Goal: Task Accomplishment & Management: Manage account settings

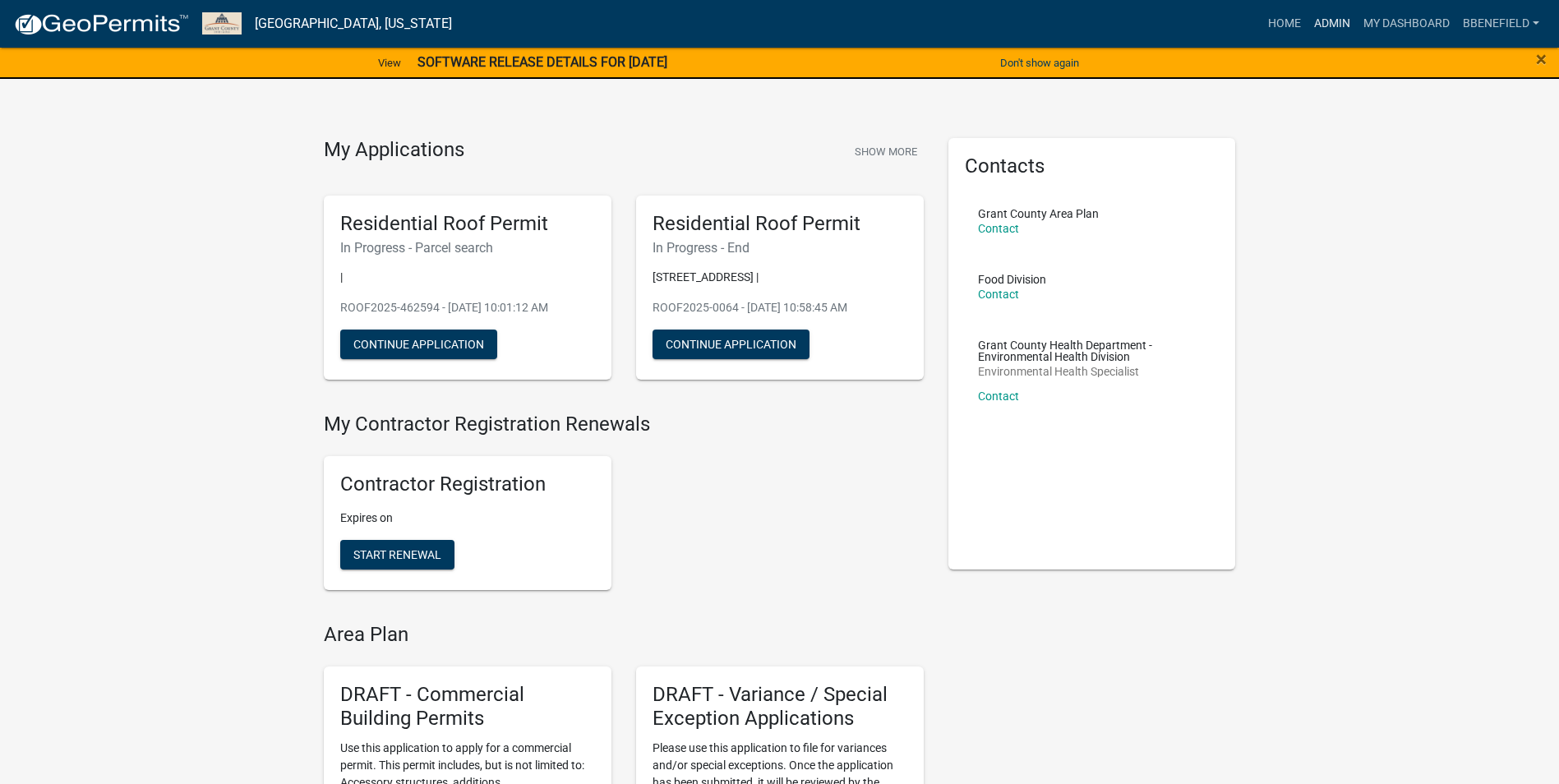
click at [1333, 19] on link "Admin" at bounding box center [1332, 24] width 49 height 31
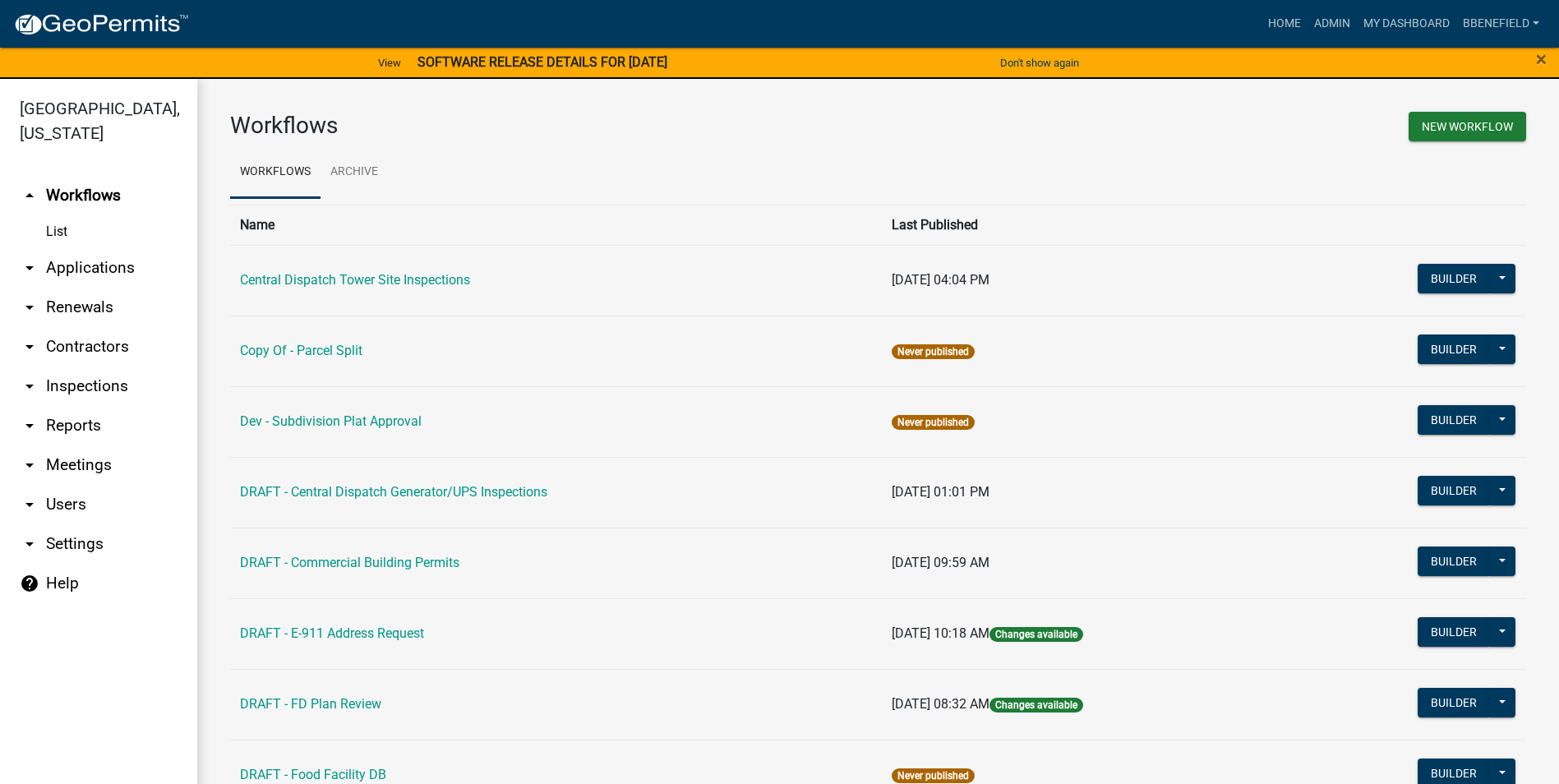
click at [60, 485] on link "arrow_drop_down Users" at bounding box center [98, 504] width 197 height 39
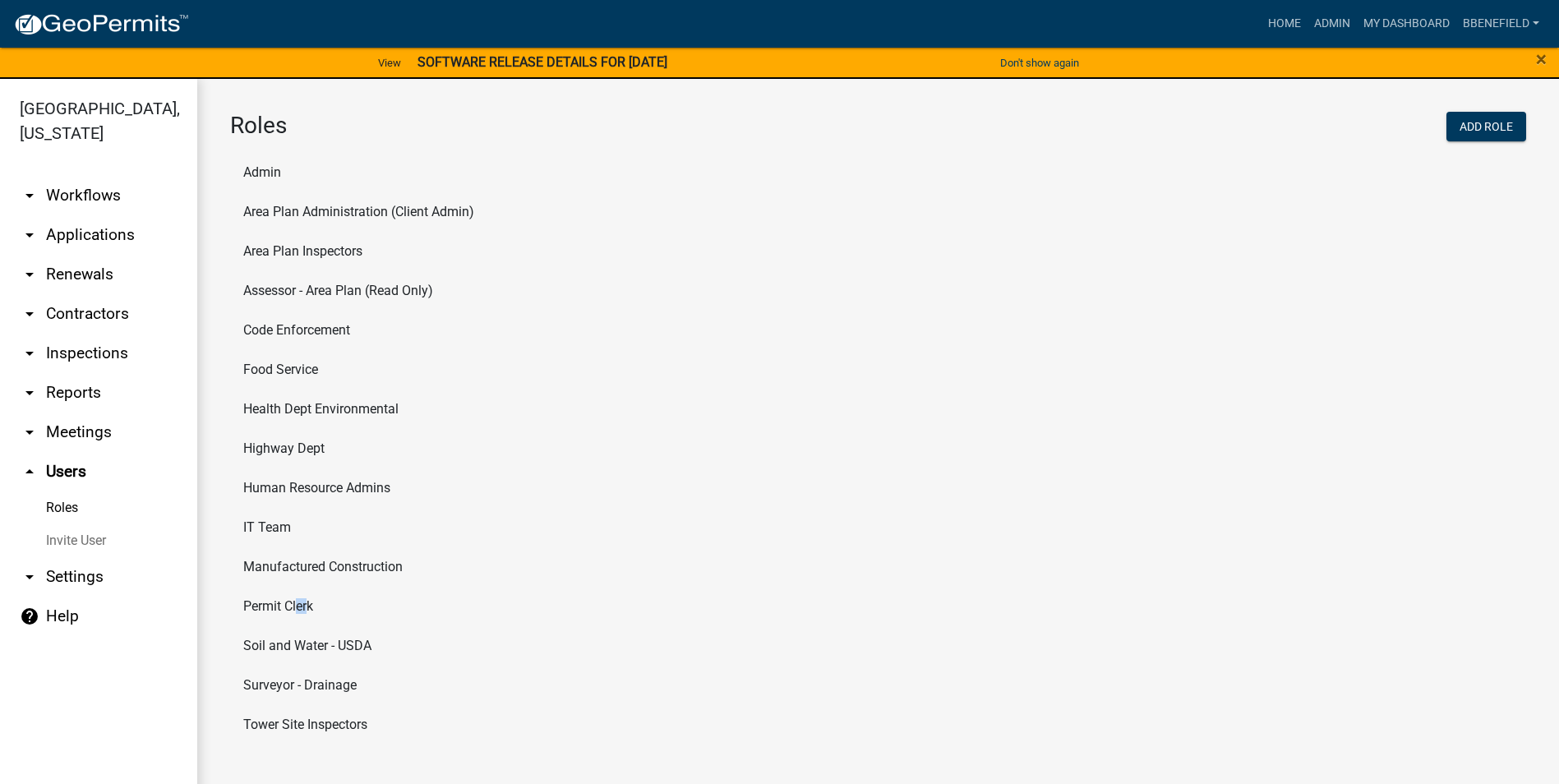
drag, startPoint x: 294, startPoint y: 606, endPoint x: 300, endPoint y: 613, distance: 9.2
click at [300, 613] on li "Permit Clerk" at bounding box center [877, 605] width 1296 height 39
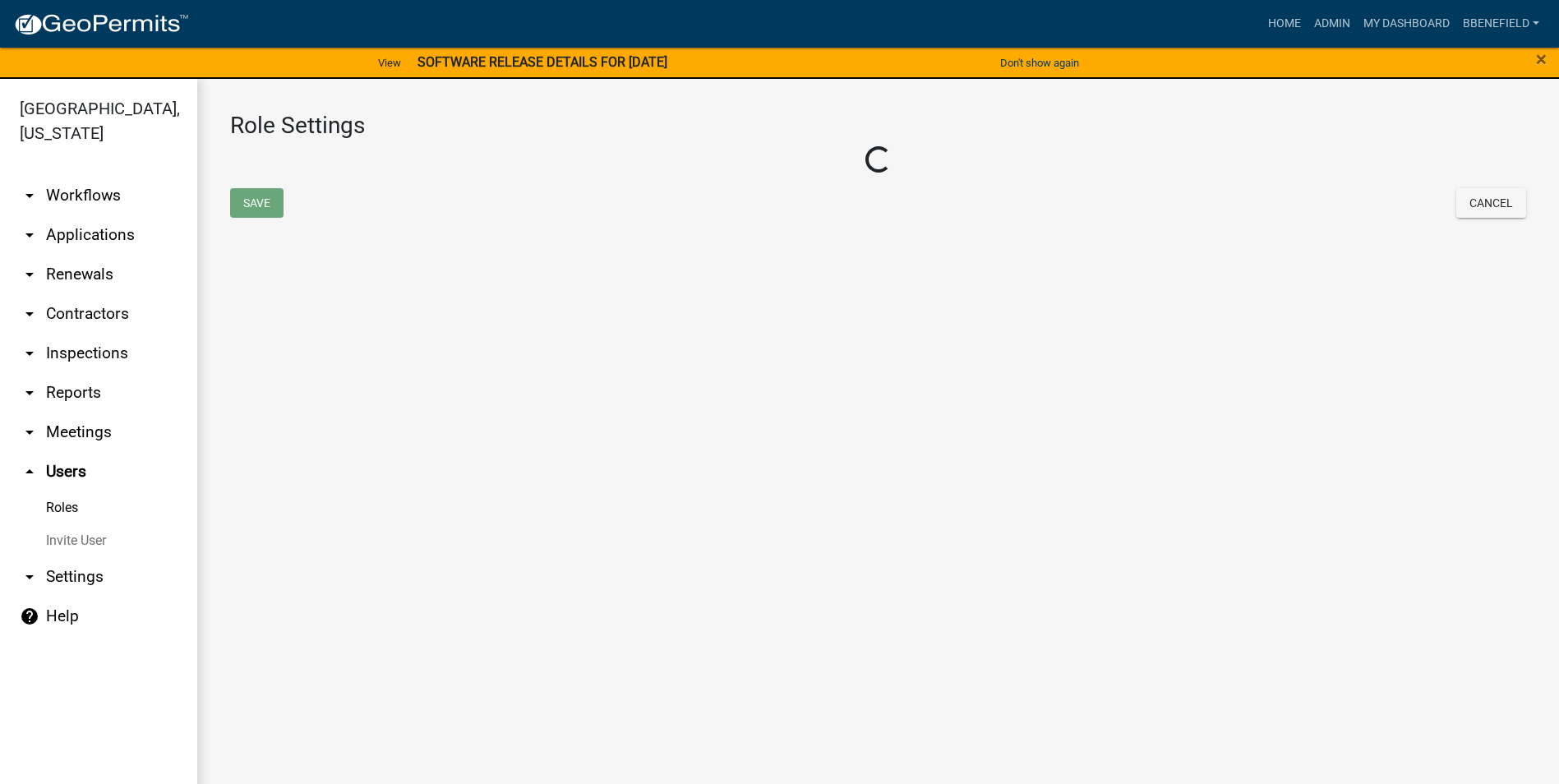
select select "5: purple"
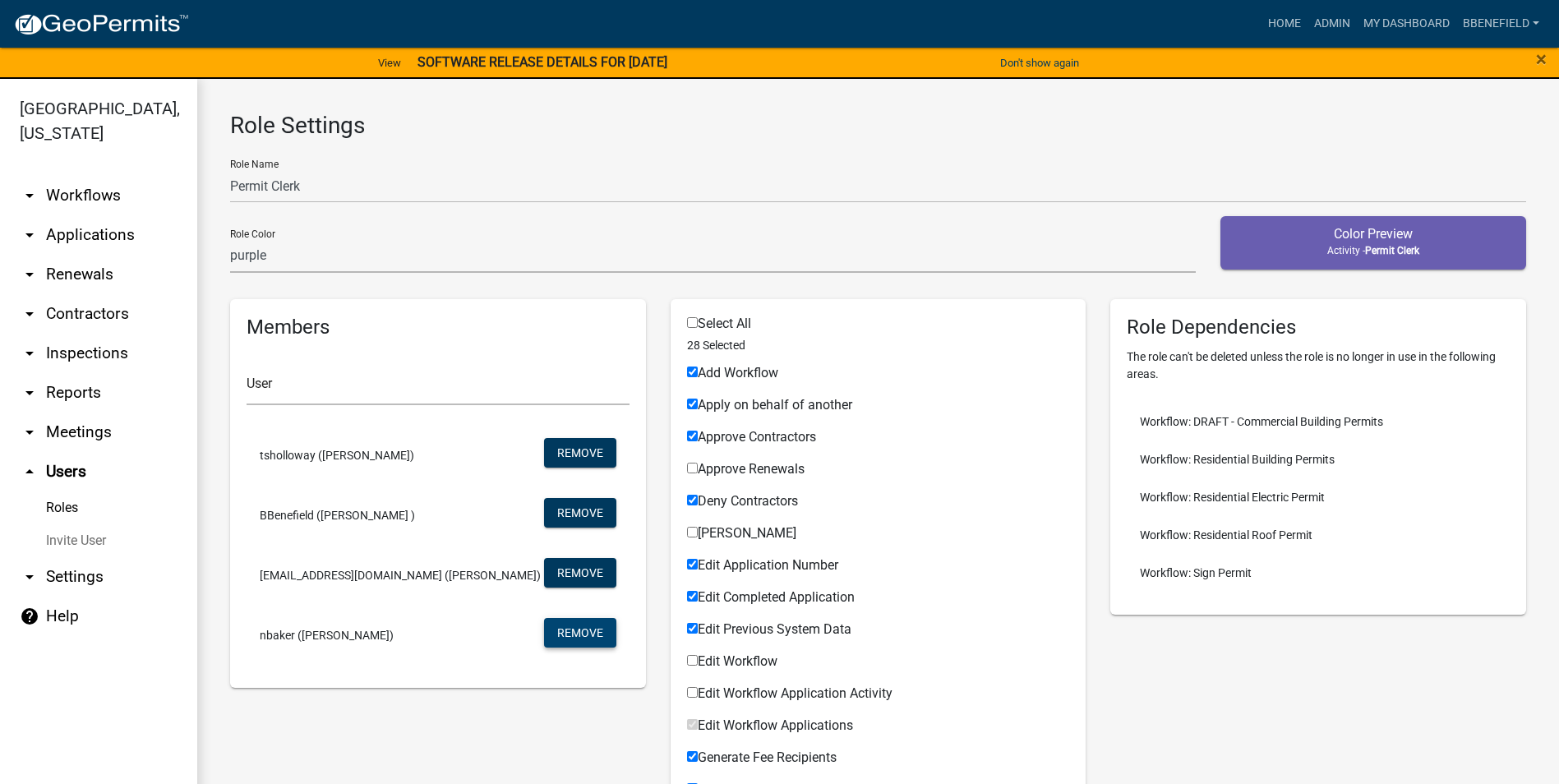
click at [565, 639] on button "Remove" at bounding box center [580, 632] width 72 height 29
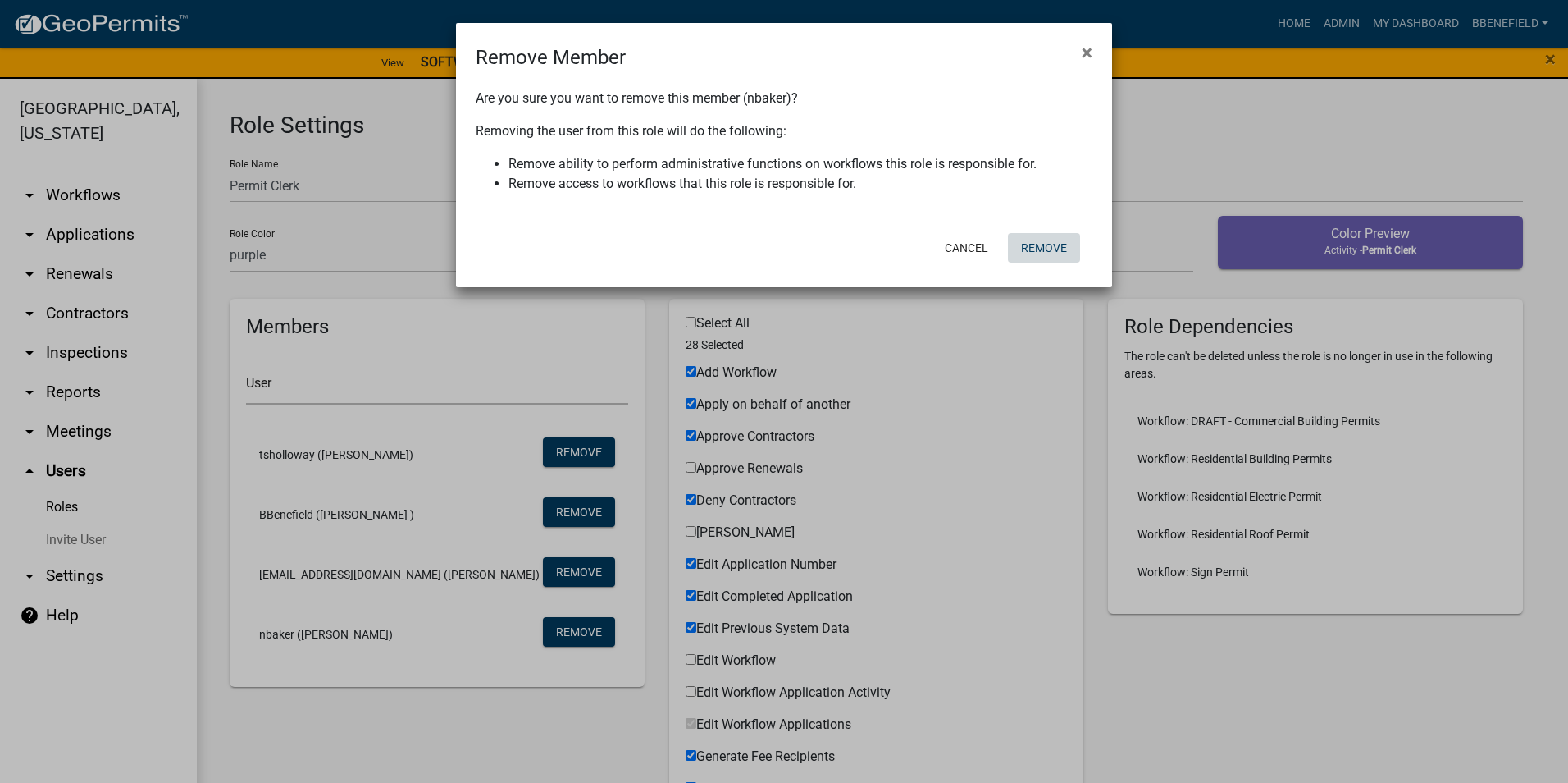
click at [1027, 249] on button "Remove" at bounding box center [1043, 247] width 72 height 29
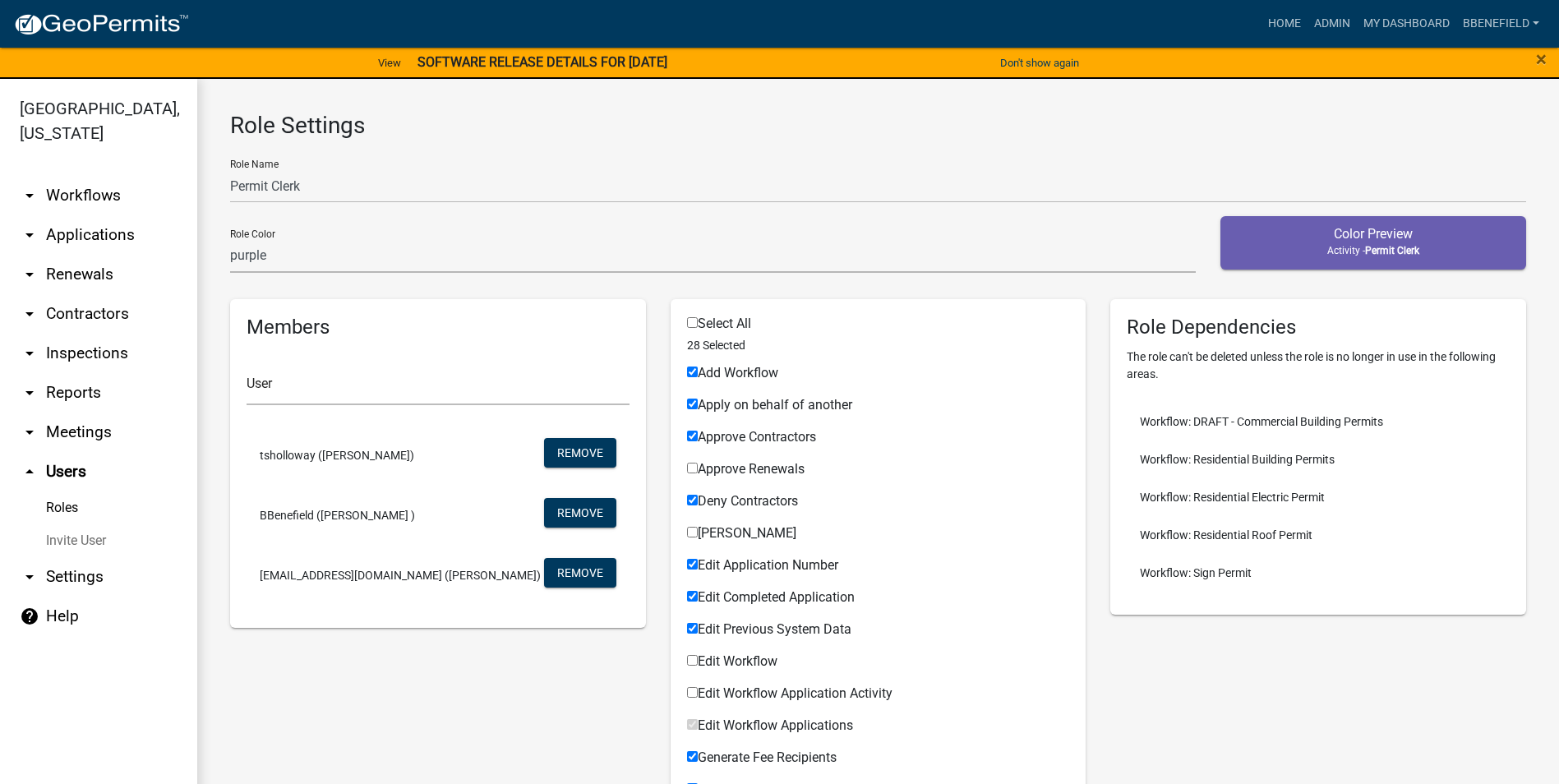
scroll to position [82, 0]
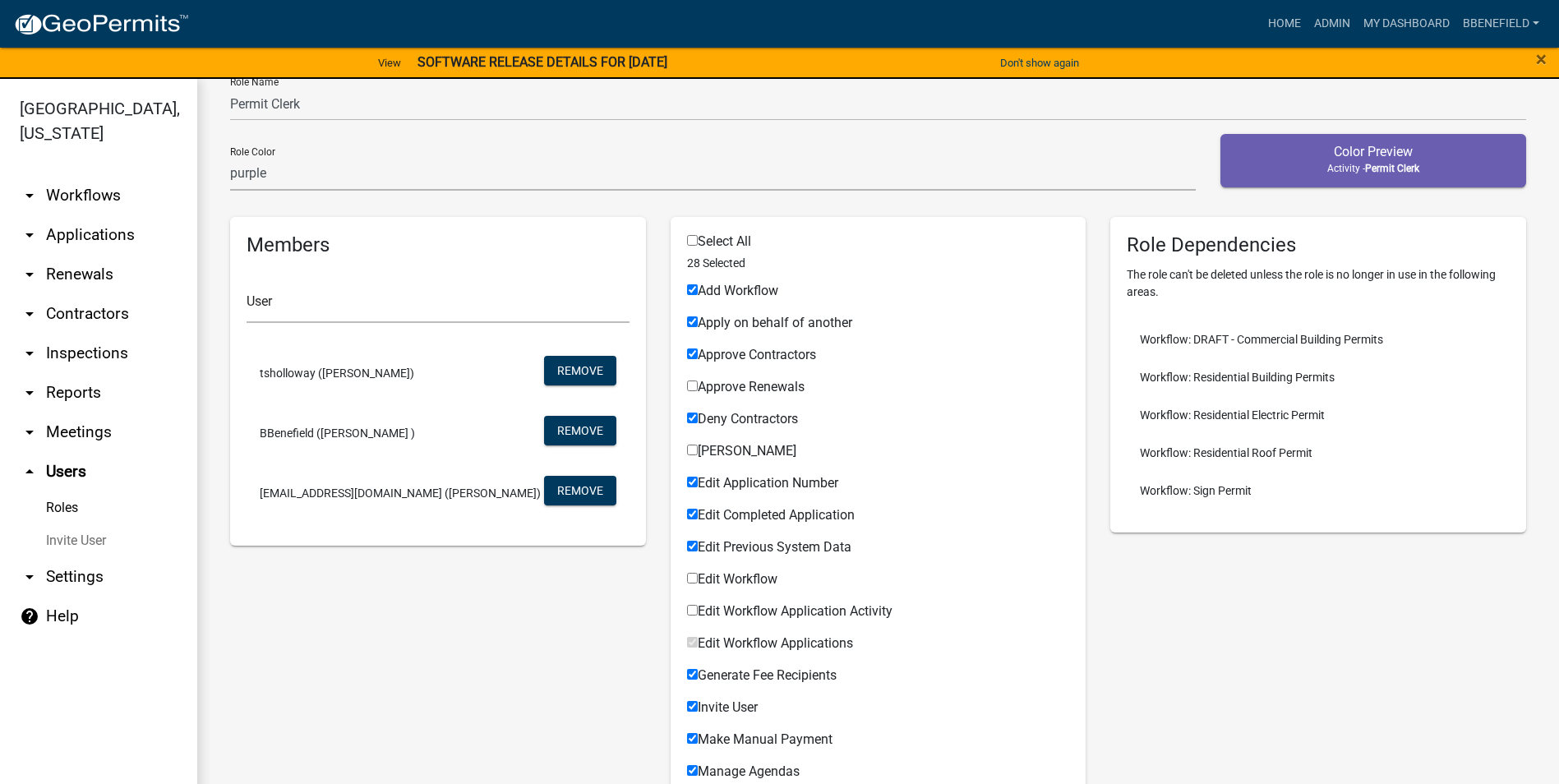
click at [689, 384] on input "Approve Renewals" at bounding box center [692, 385] width 10 height 10
checkbox input "true"
click at [688, 449] on input "[PERSON_NAME]" at bounding box center [692, 449] width 10 height 10
checkbox input "true"
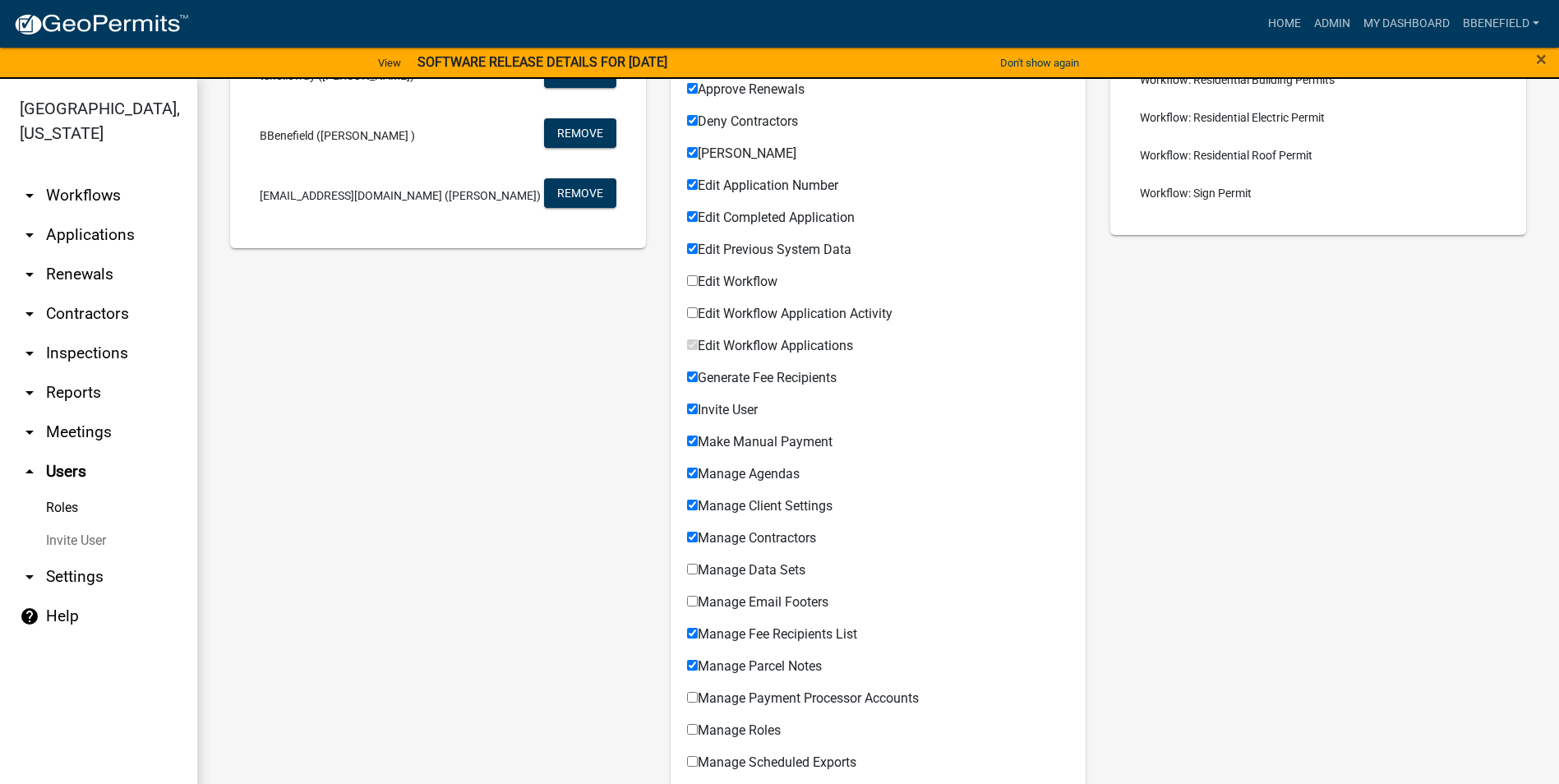
scroll to position [411, 0]
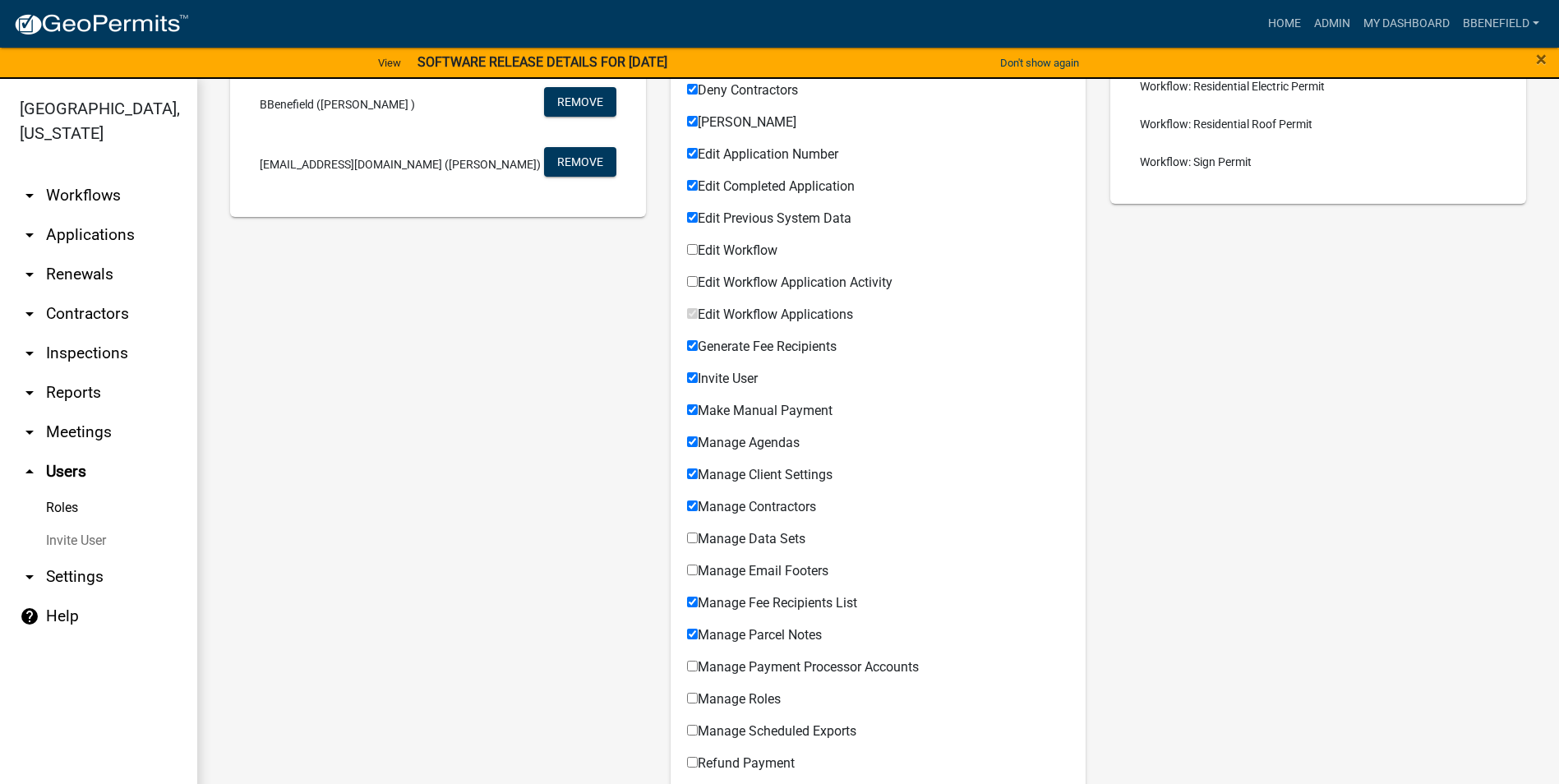
click at [688, 375] on input "Invite User" at bounding box center [692, 377] width 10 height 10
checkbox input "false"
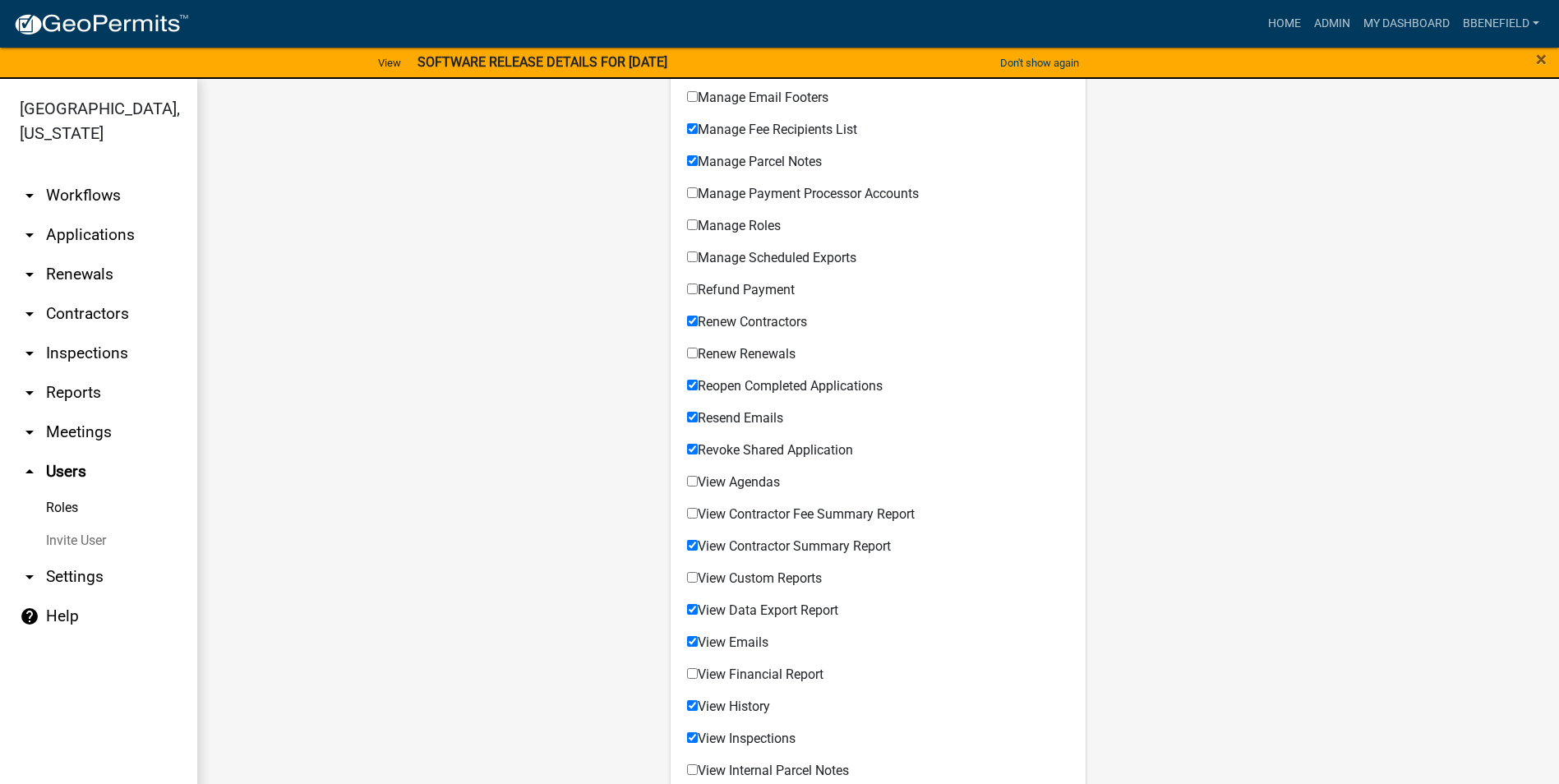
scroll to position [904, 0]
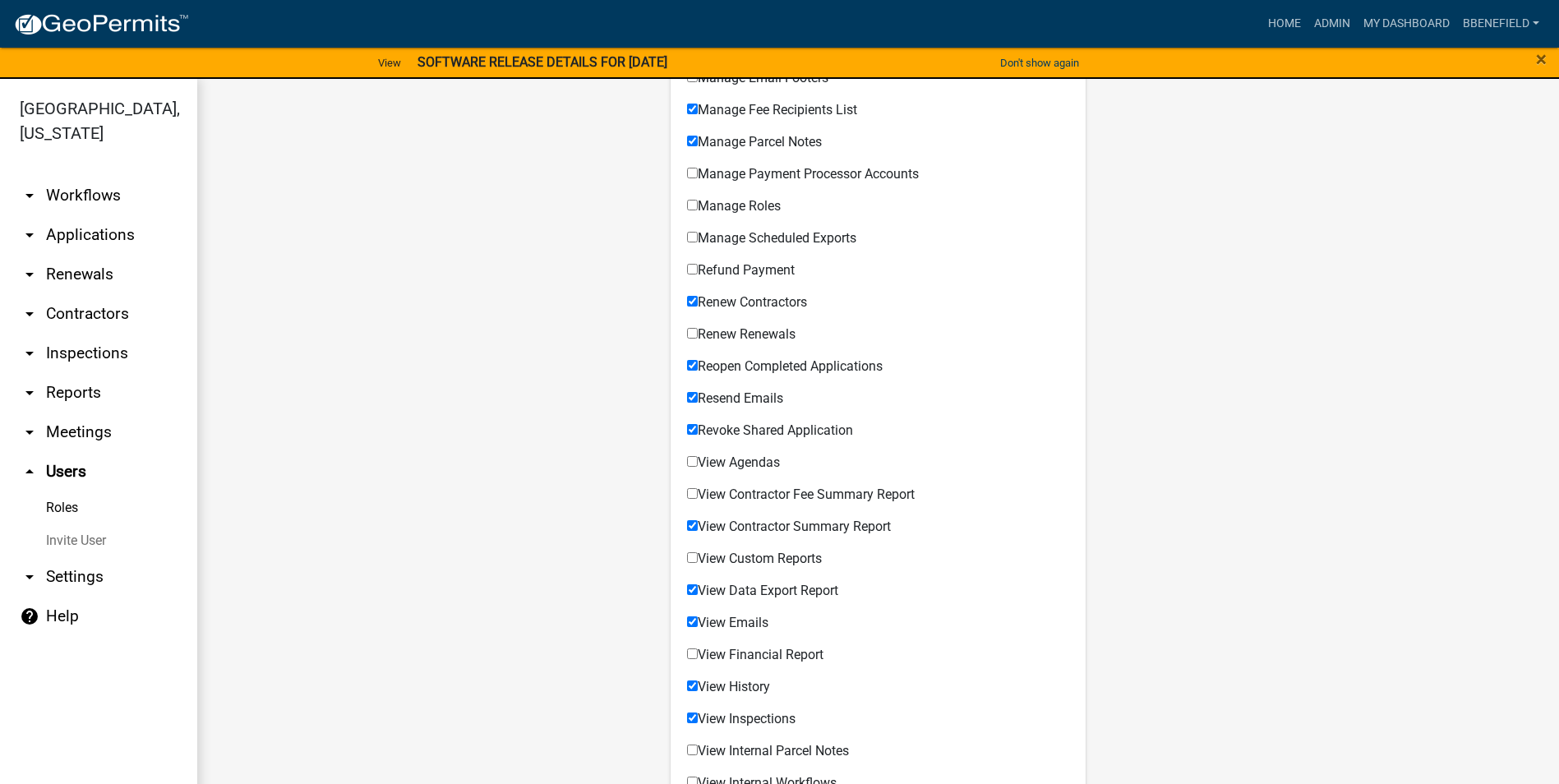
click at [691, 493] on input "View Contractor Fee Summary Report" at bounding box center [692, 492] width 10 height 10
checkbox input "true"
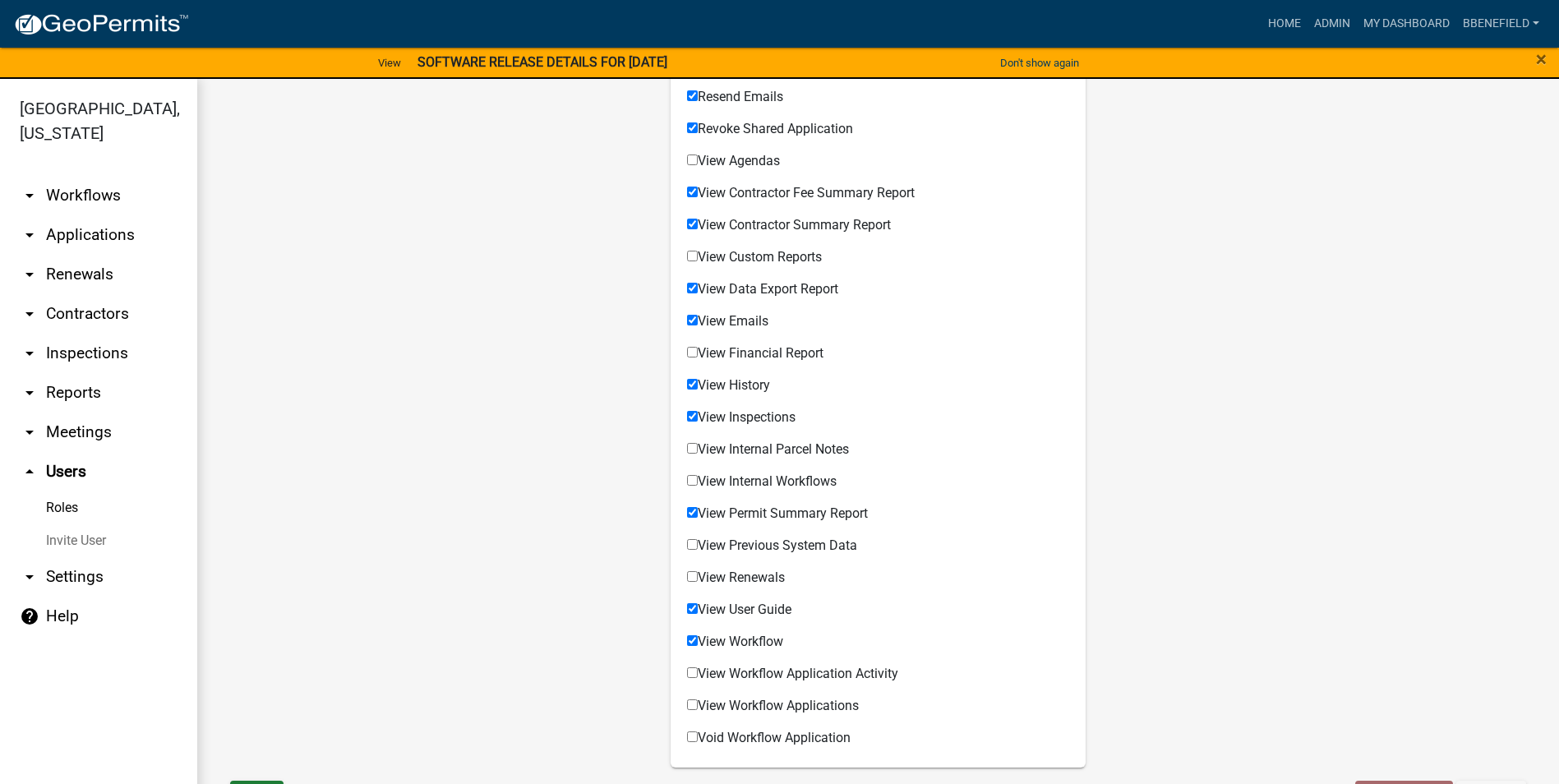
scroll to position [1233, 0]
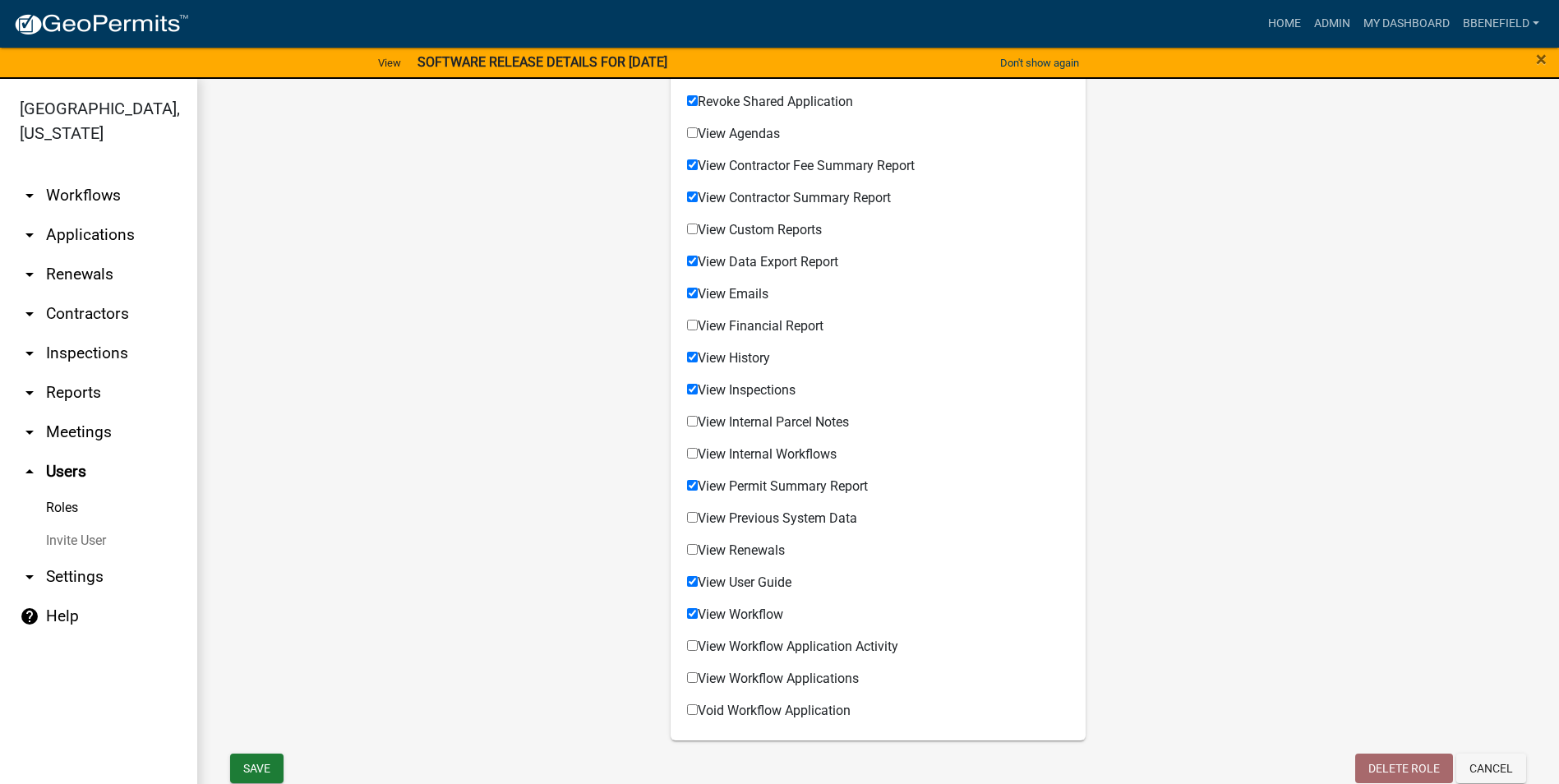
click at [689, 547] on input "View Renewals" at bounding box center [692, 548] width 10 height 10
checkbox input "true"
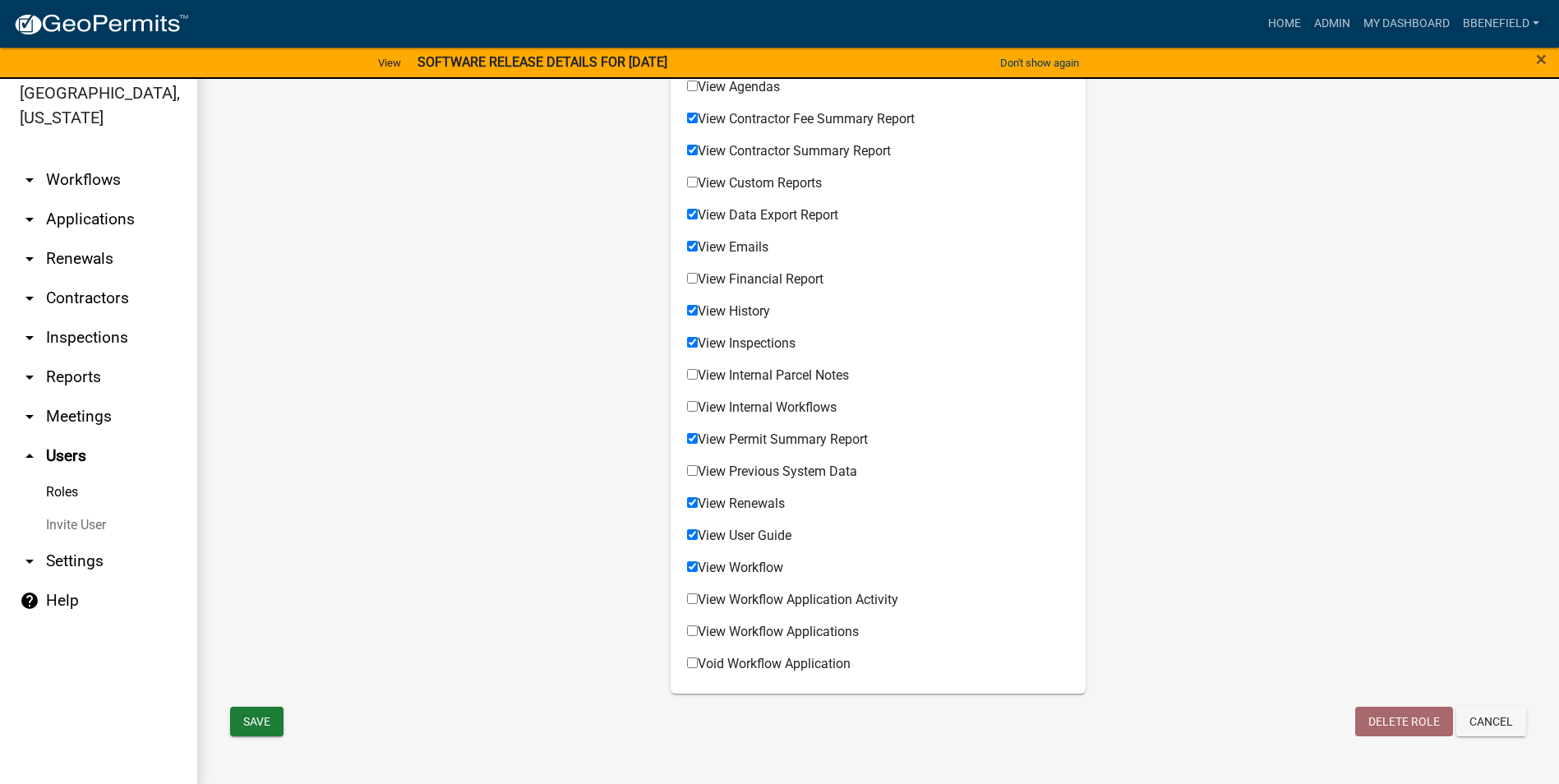
scroll to position [20, 0]
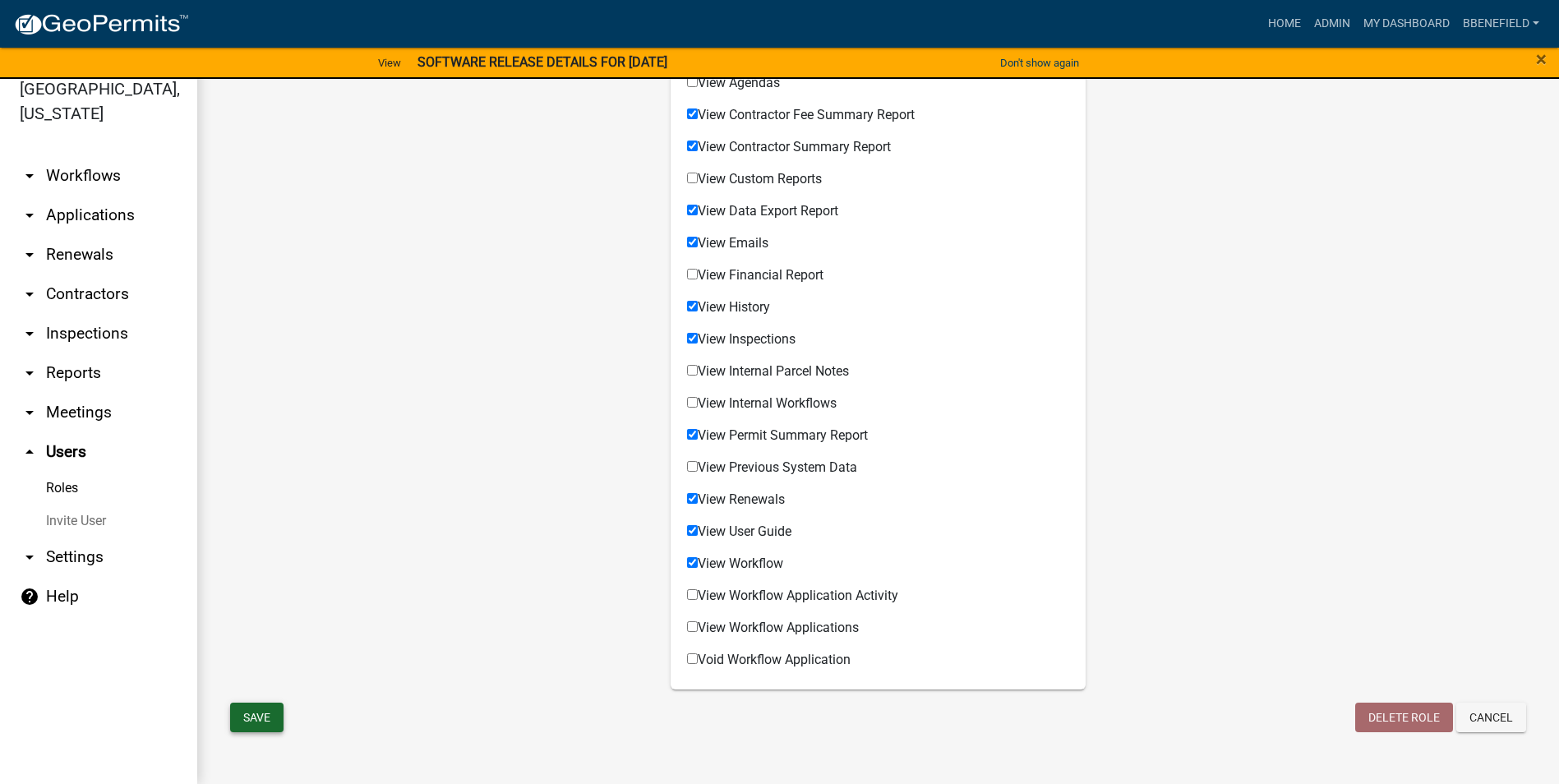
drag, startPoint x: 270, startPoint y: 710, endPoint x: 276, endPoint y: 703, distance: 9.2
click at [273, 708] on button "Save" at bounding box center [257, 717] width 53 height 29
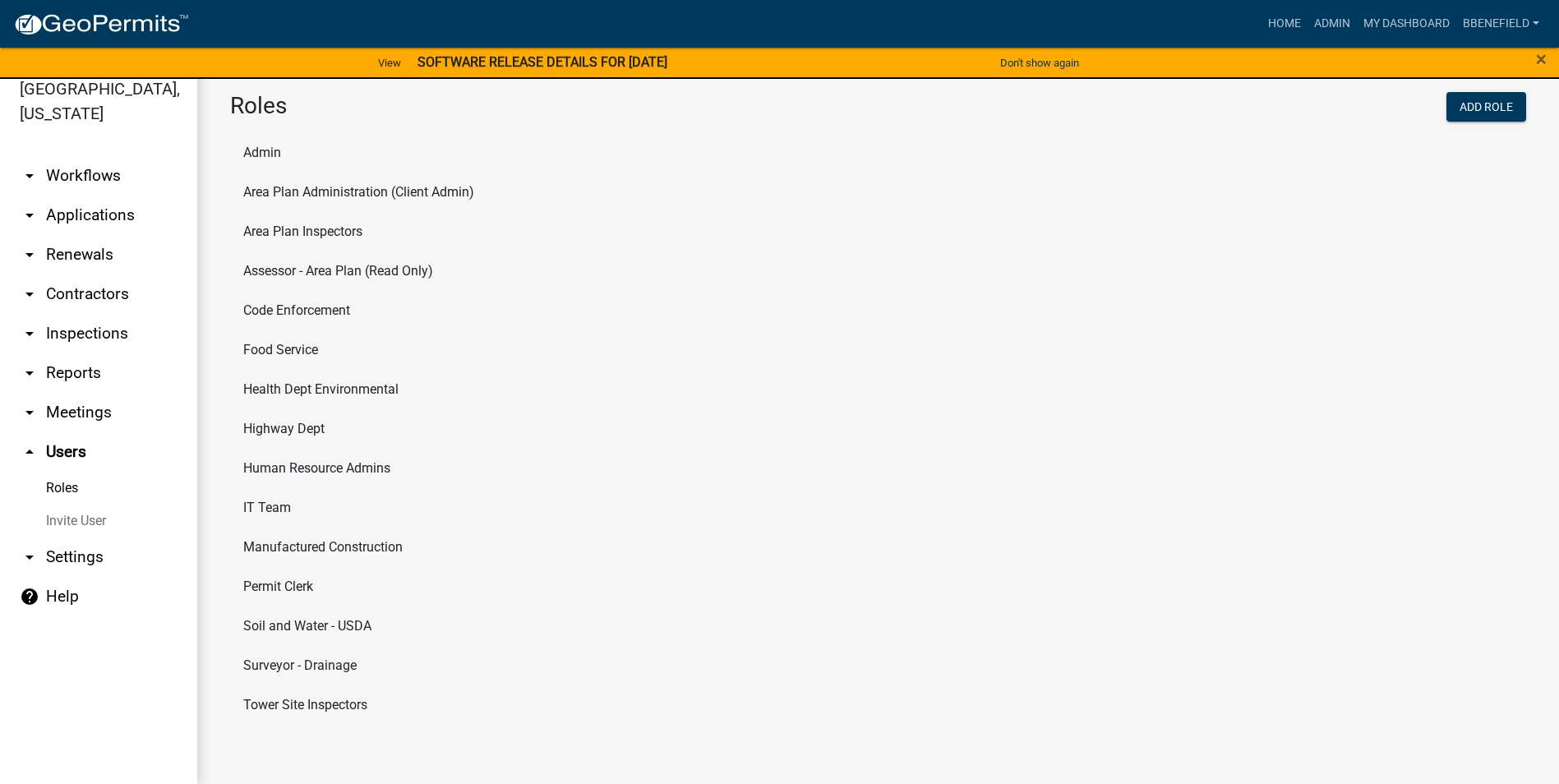
click at [274, 587] on li "Permit Clerk" at bounding box center [877, 585] width 1296 height 39
select select "5: purple"
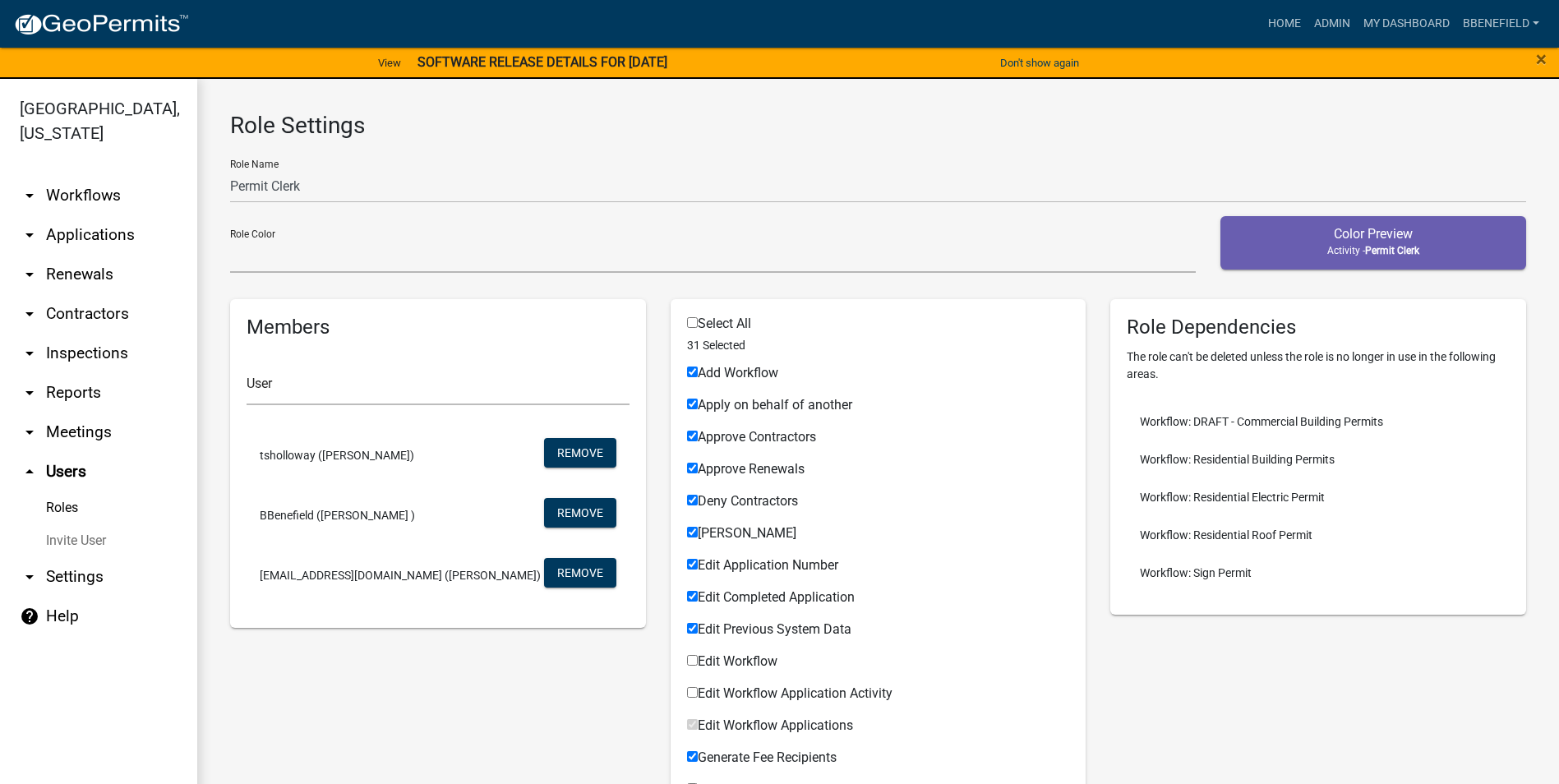
scroll to position [20, 0]
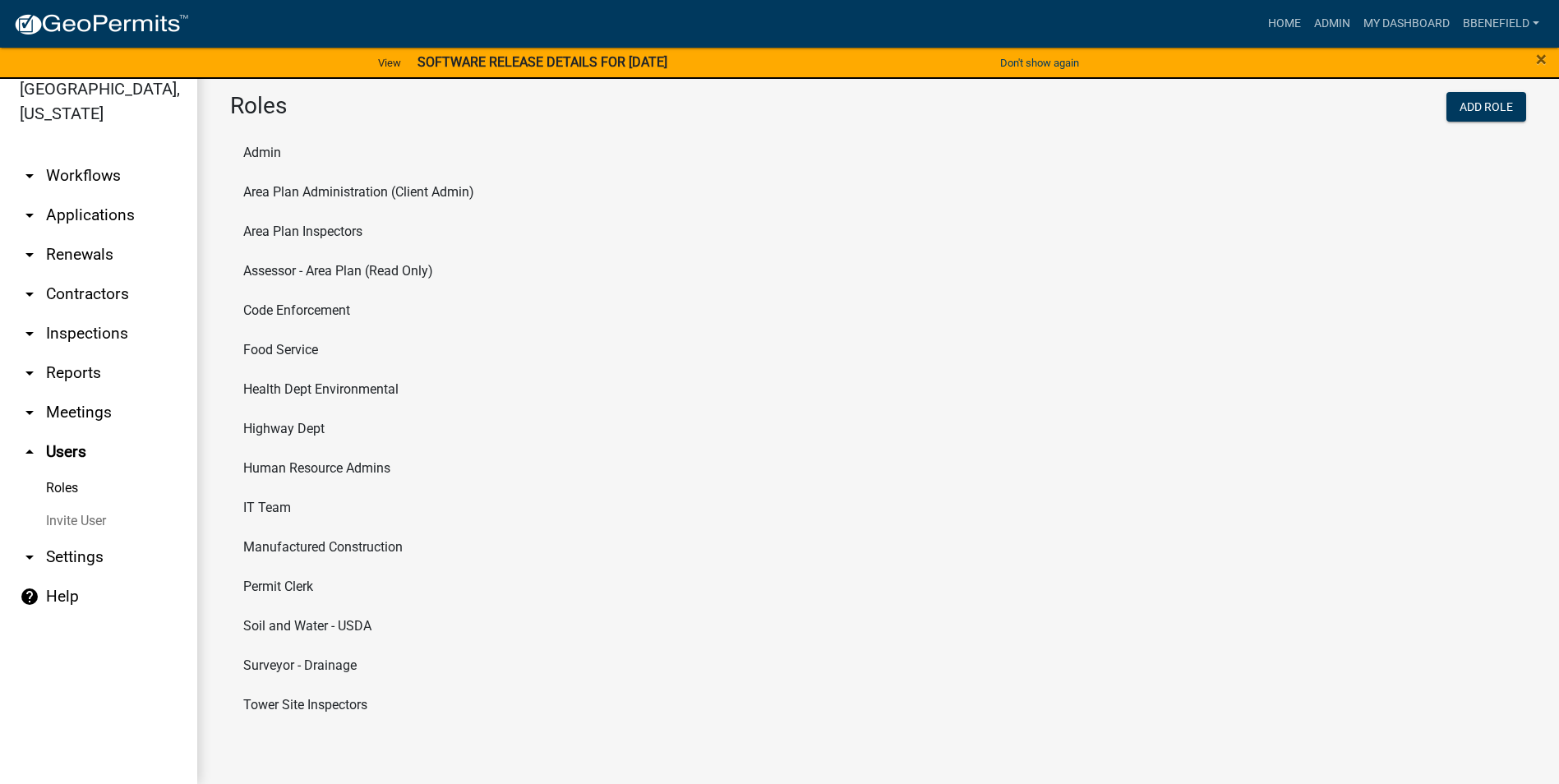
click at [280, 152] on li "Admin" at bounding box center [877, 152] width 1296 height 39
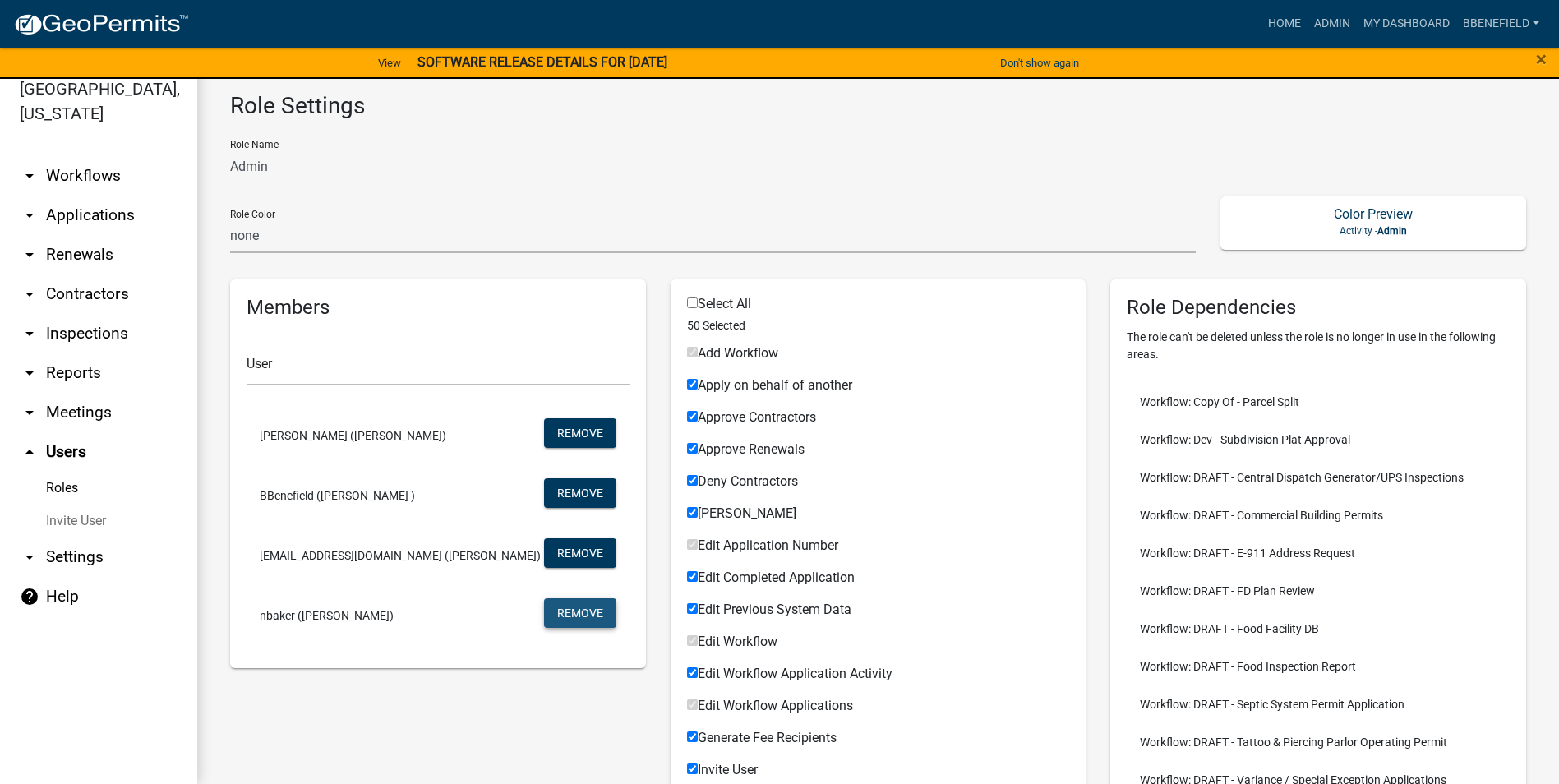
click at [570, 609] on button "Remove" at bounding box center [580, 612] width 72 height 29
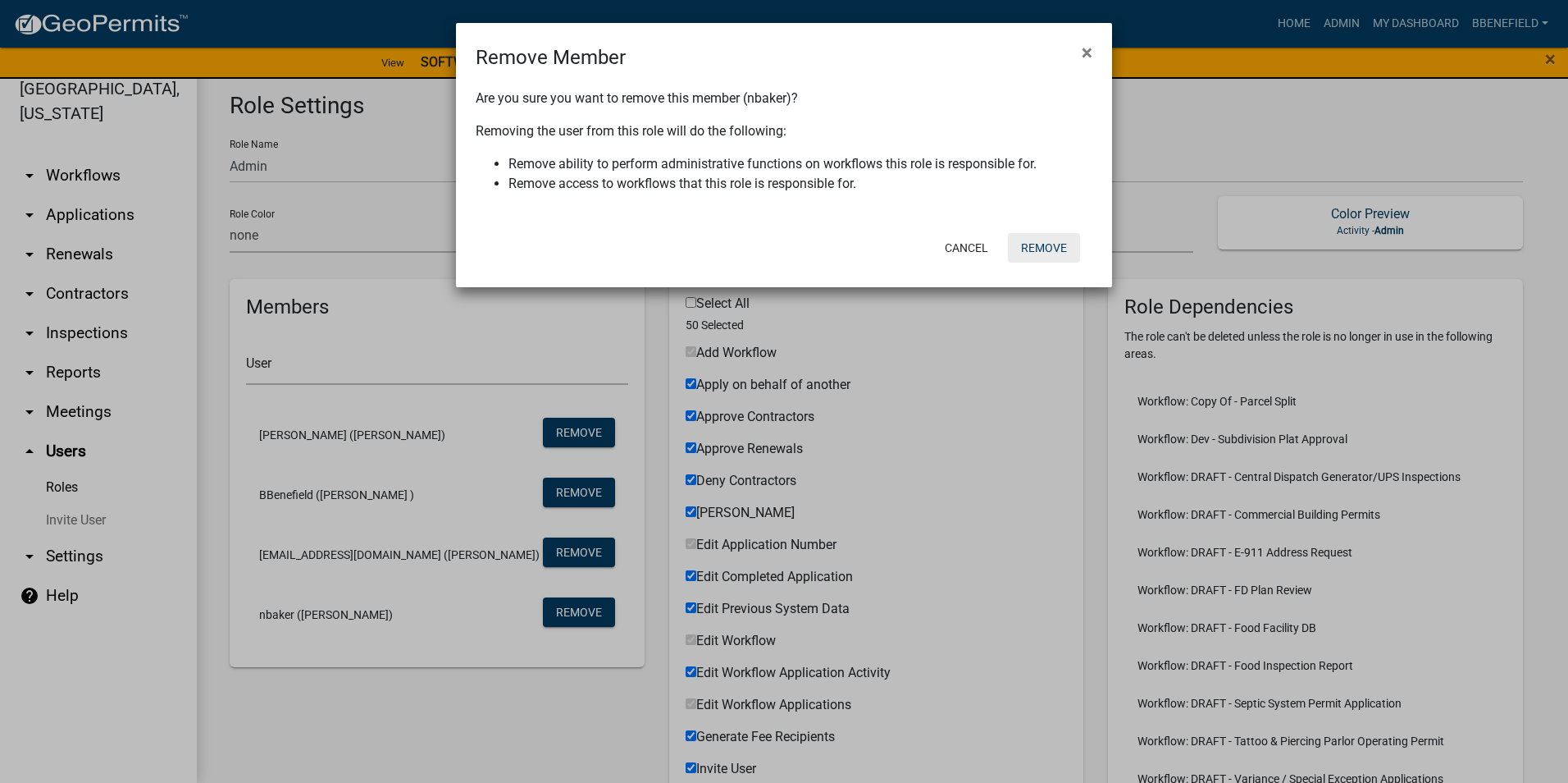
click at [1044, 252] on button "Remove" at bounding box center [1043, 247] width 72 height 29
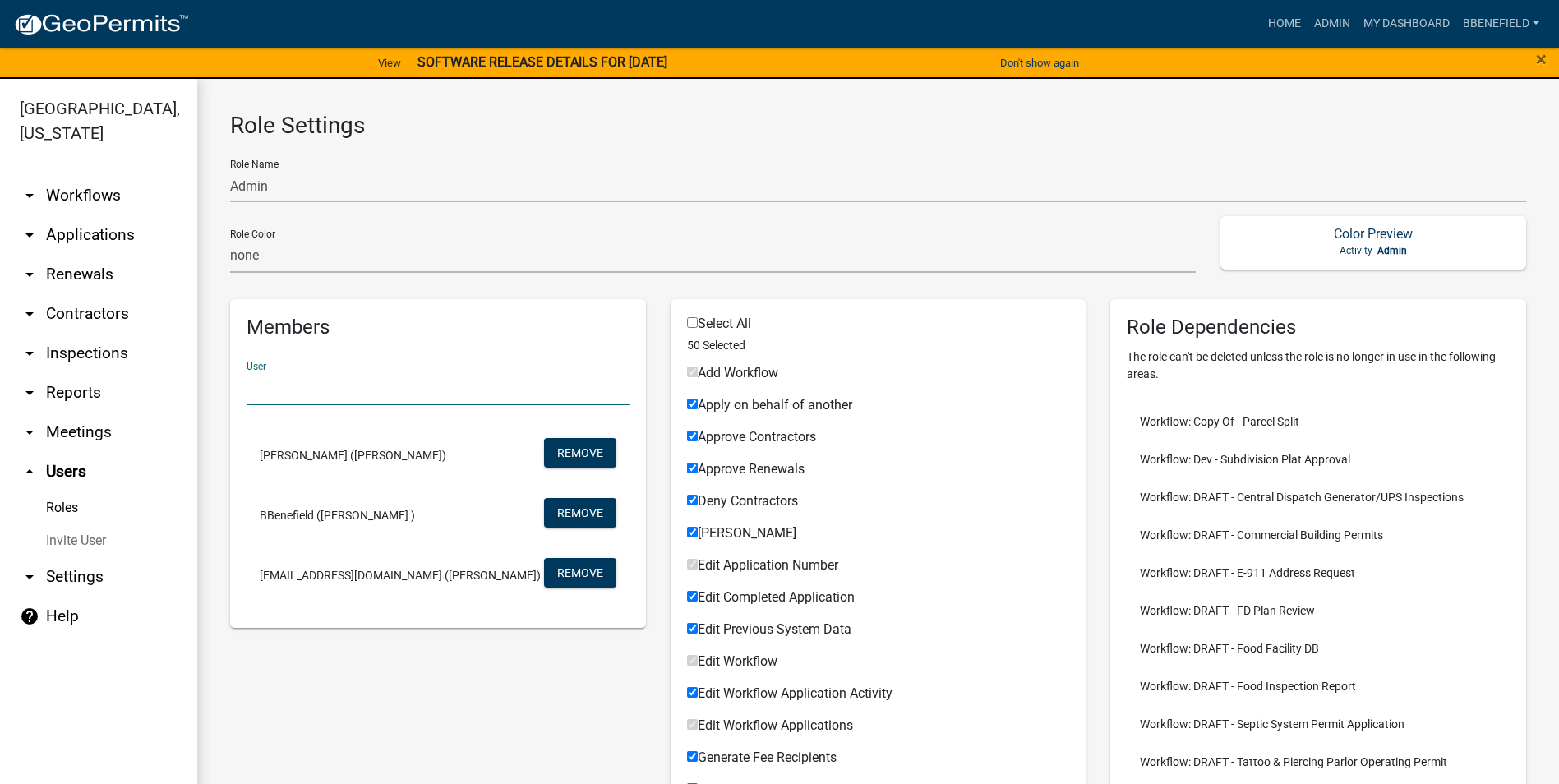
click at [290, 383] on input "text" at bounding box center [437, 388] width 383 height 33
type input "t"
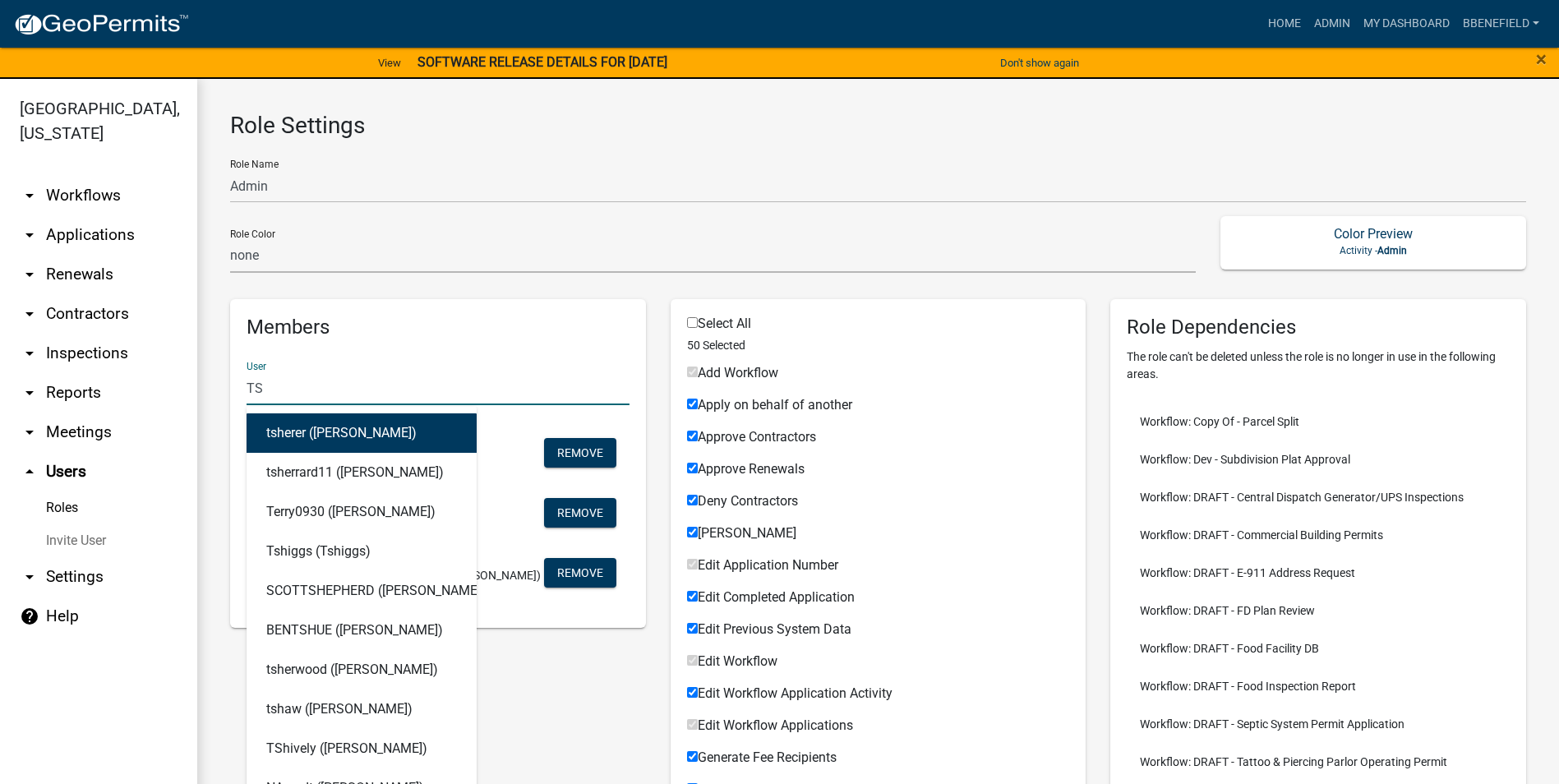
type input "T"
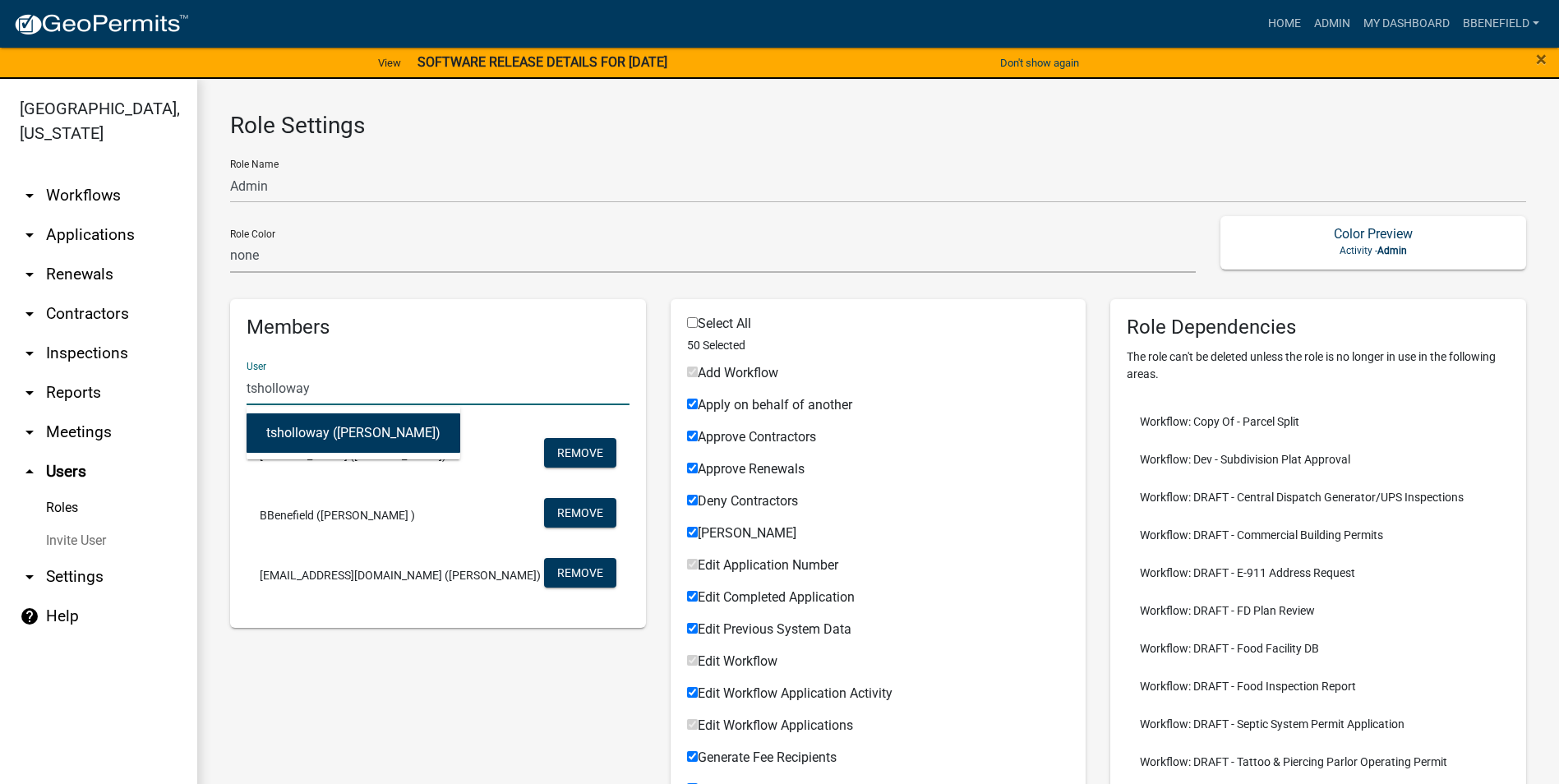
click at [472, 513] on li "BBenefield ([PERSON_NAME] ) Remove" at bounding box center [437, 514] width 383 height 60
click at [383, 397] on input "tsholloway" at bounding box center [437, 388] width 383 height 33
type input "tsholloway"
click at [347, 433] on button "tsholloway ([PERSON_NAME])" at bounding box center [353, 432] width 214 height 39
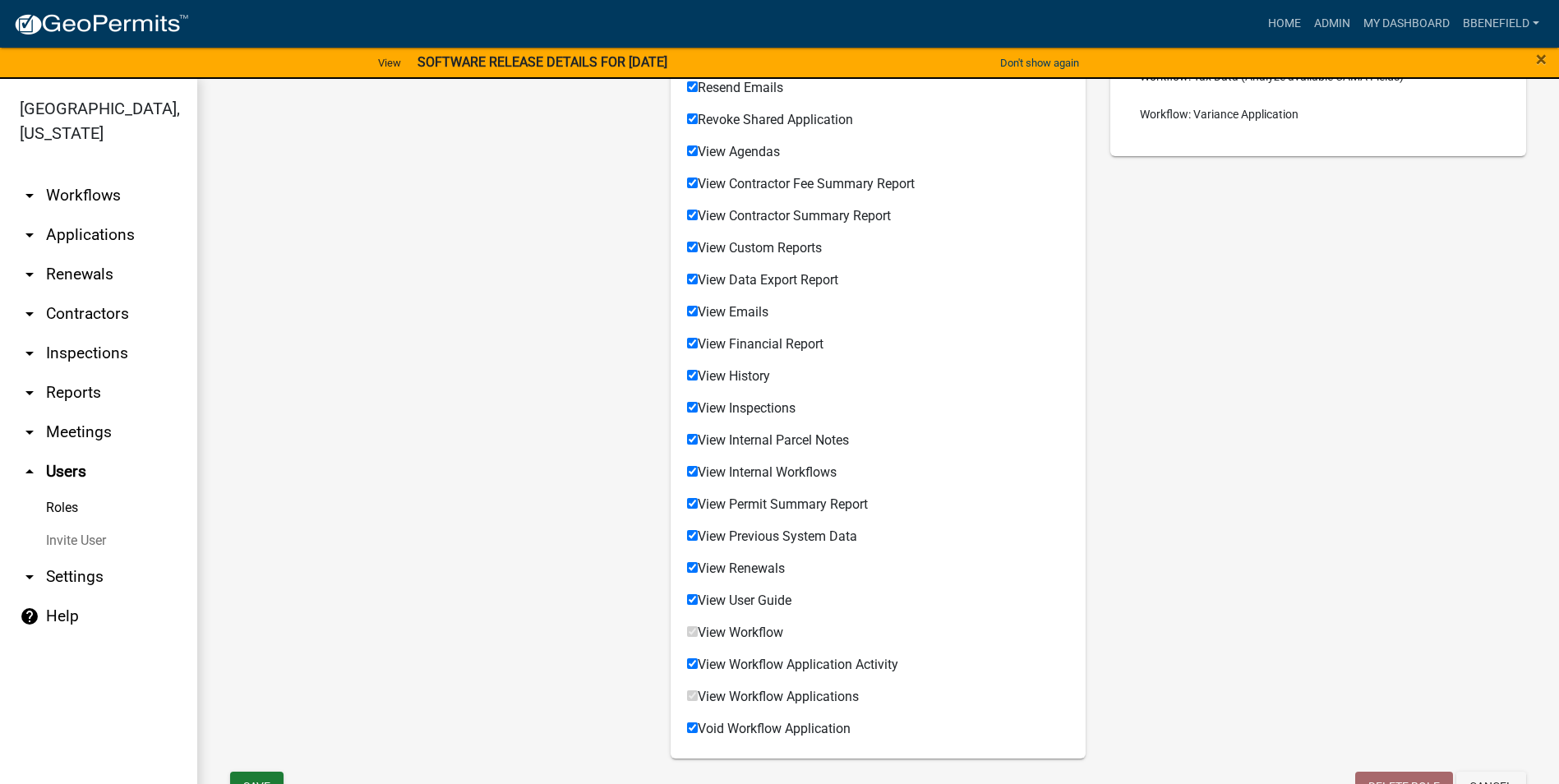
scroll to position [1263, 0]
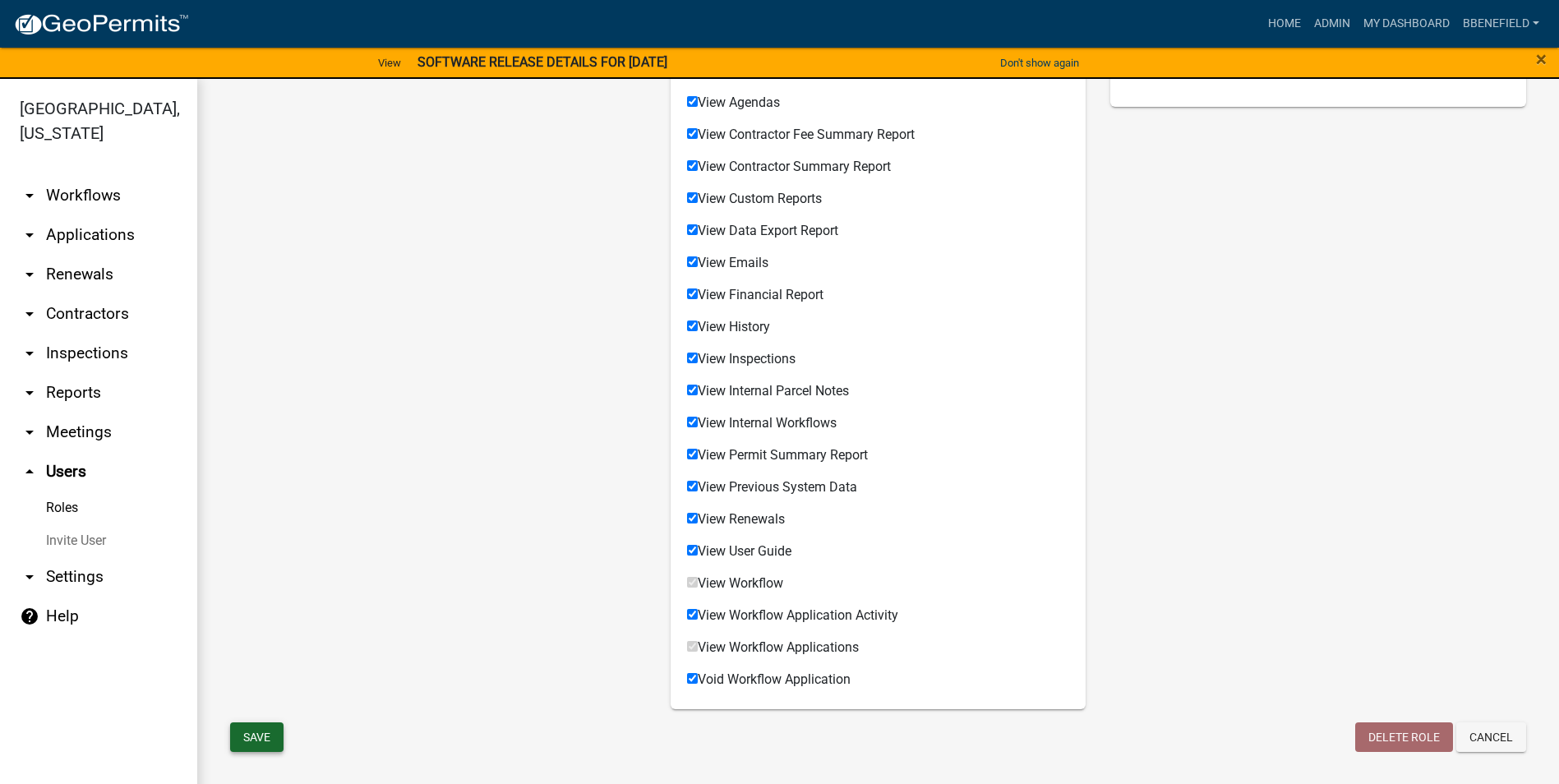
click at [257, 736] on button "Save" at bounding box center [257, 736] width 53 height 29
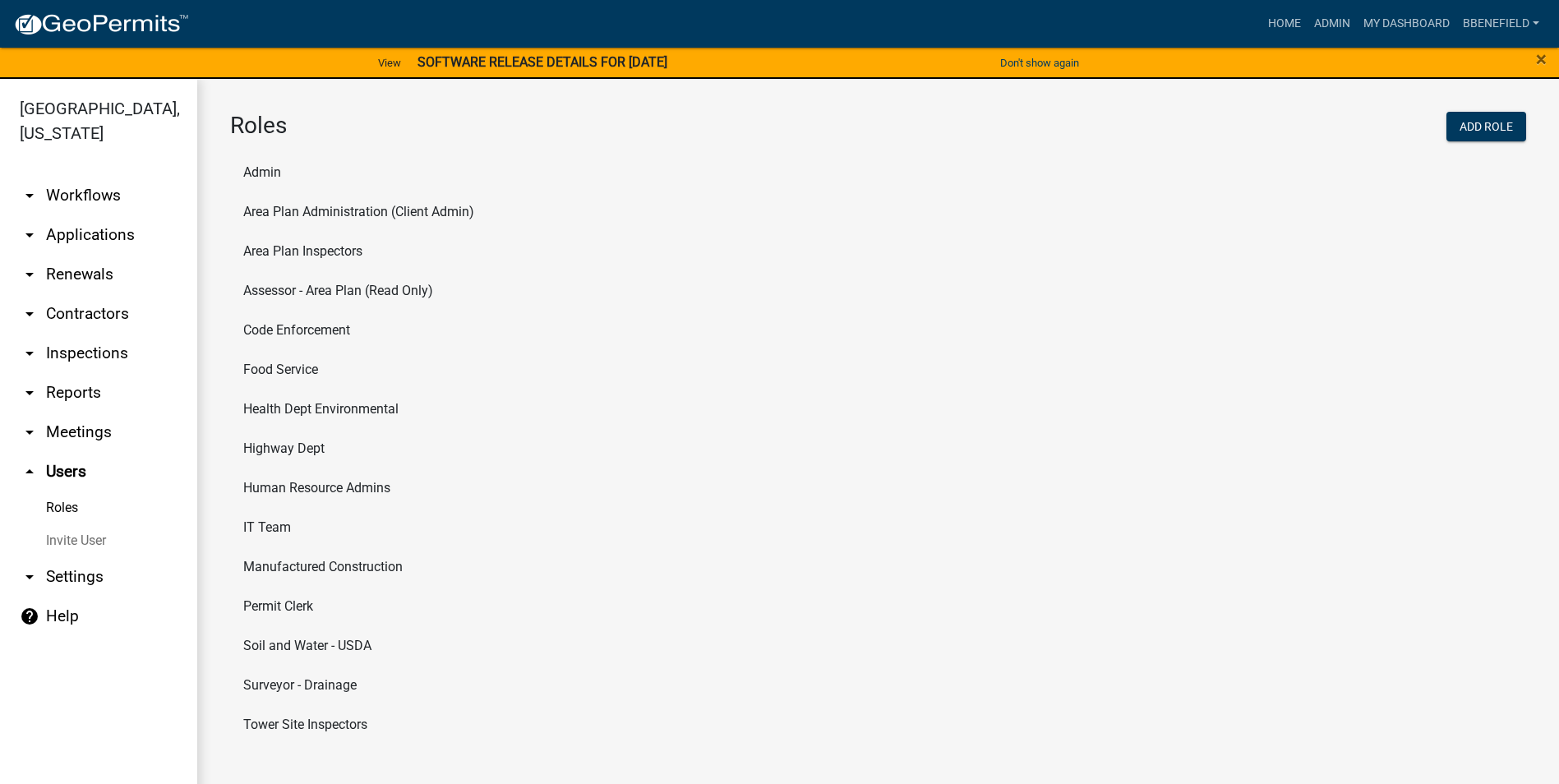
click at [281, 607] on li "Permit Clerk" at bounding box center [877, 605] width 1296 height 39
select select "5: purple"
click at [304, 213] on li "Area Plan Administration (Client Admin)" at bounding box center [877, 211] width 1296 height 39
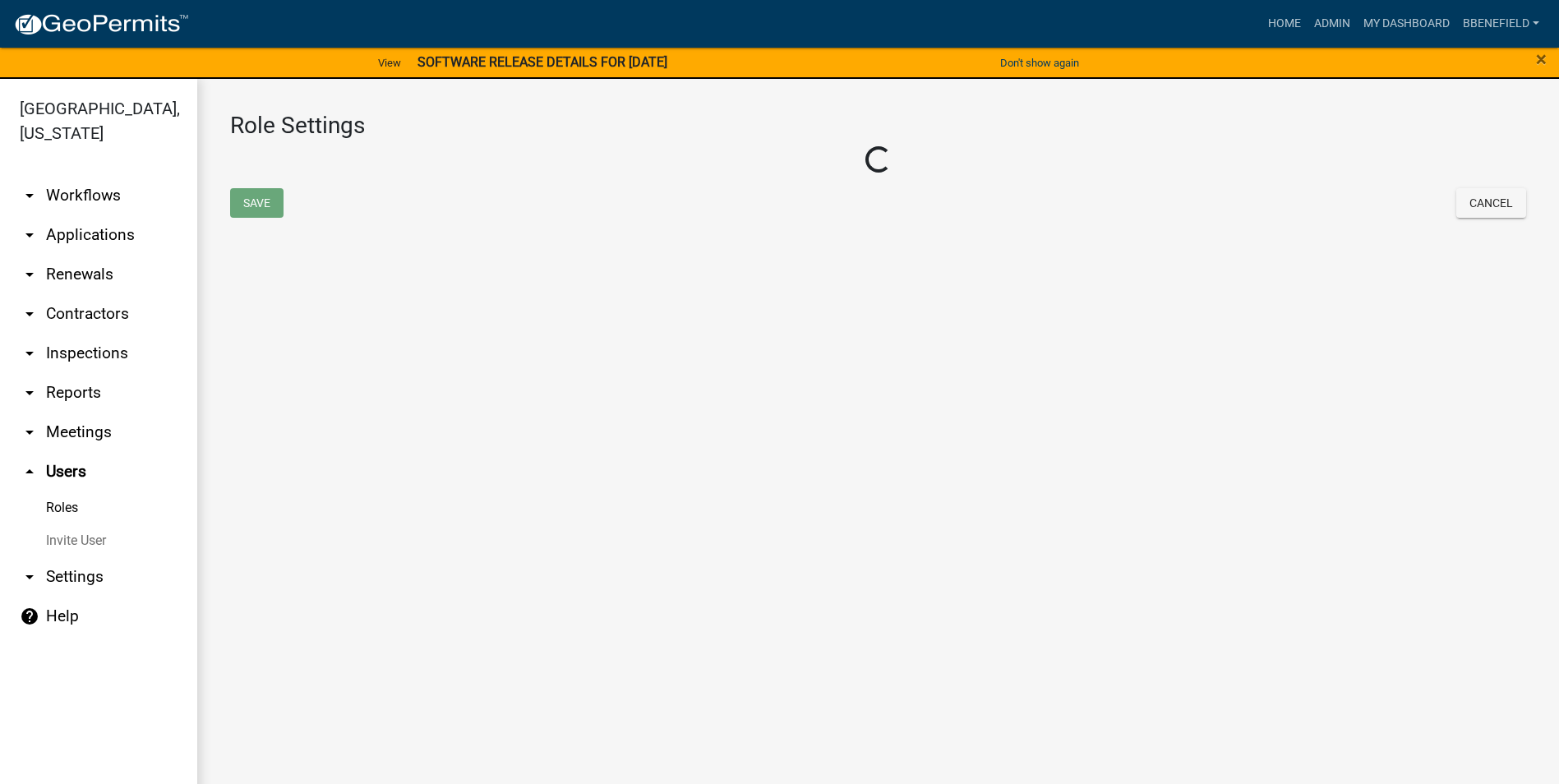
select select "6: light-blue"
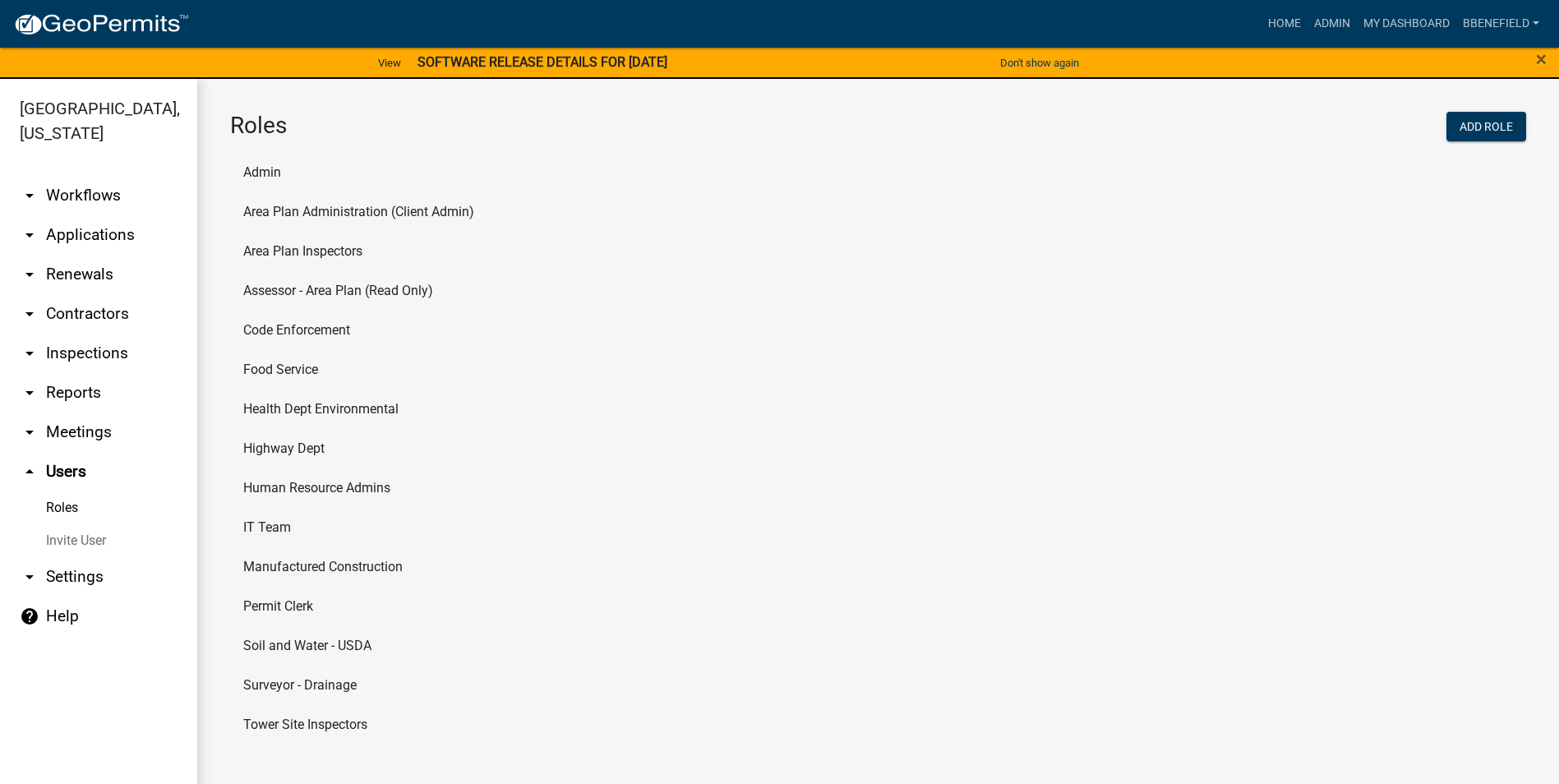
click at [347, 213] on li "Area Plan Administration (Client Admin)" at bounding box center [877, 211] width 1296 height 39
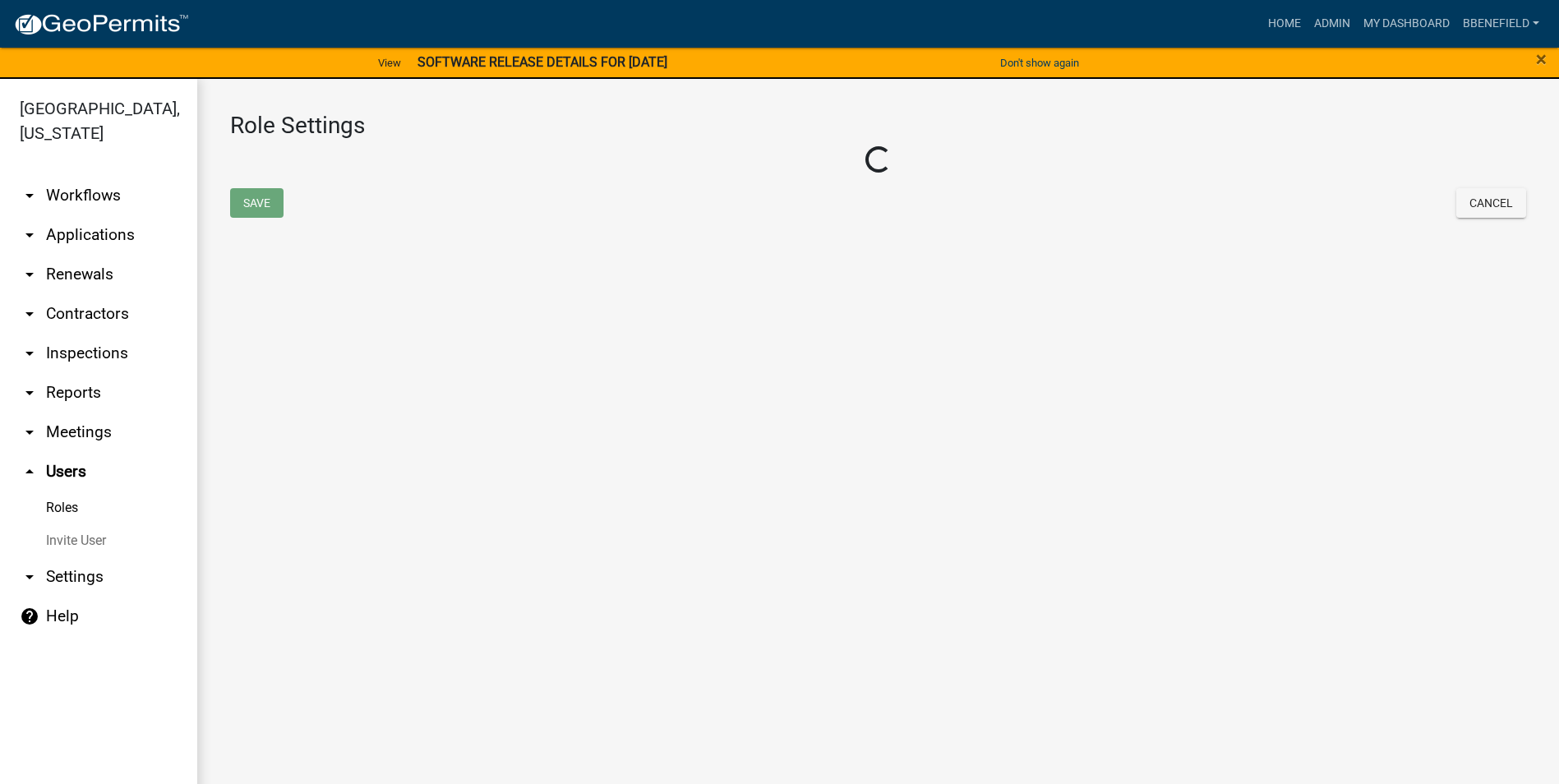
select select "6: light-blue"
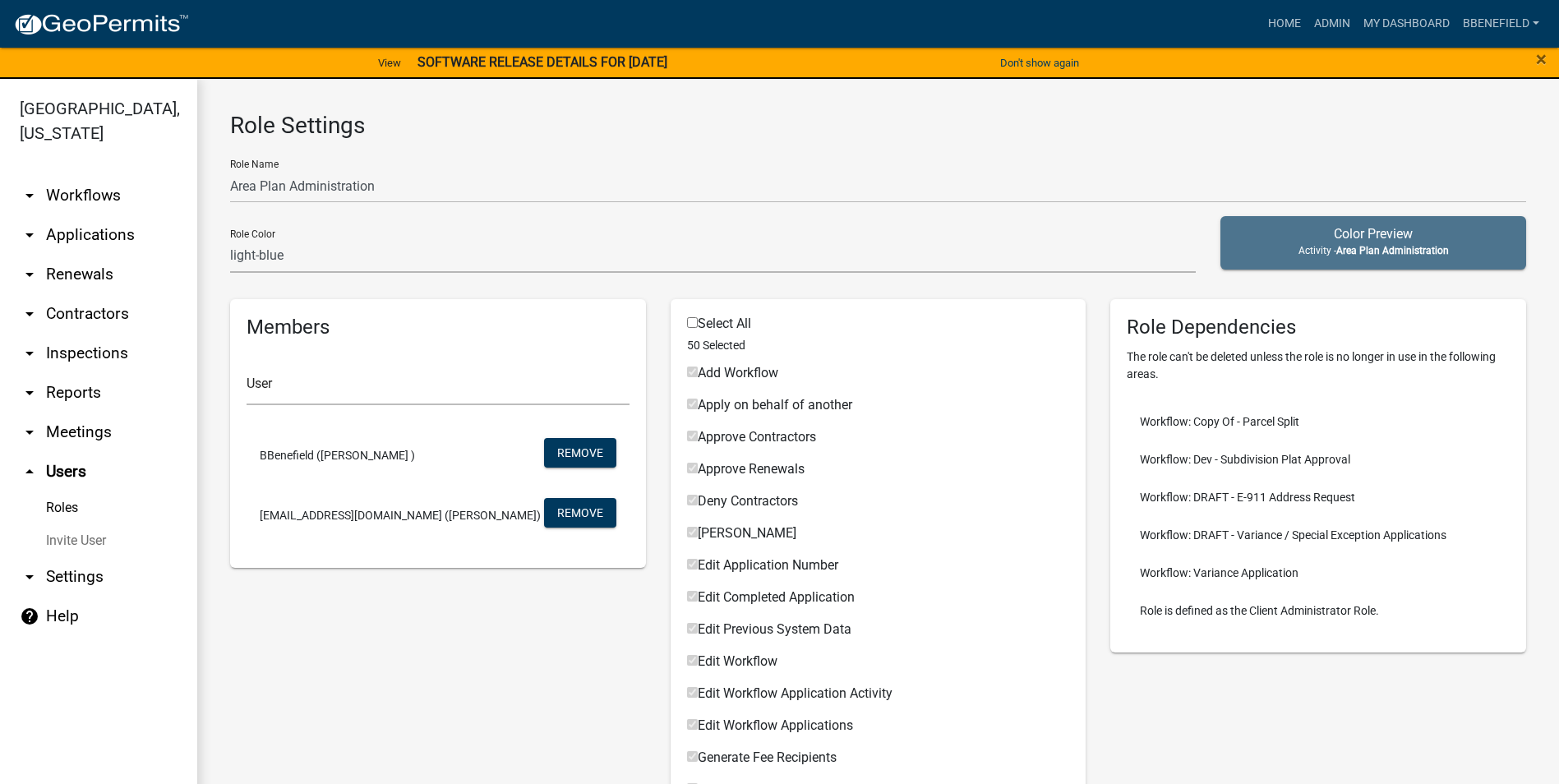
click at [687, 318] on input "Select All" at bounding box center [692, 322] width 10 height 10
click at [687, 324] on input "Select All" at bounding box center [692, 322] width 10 height 10
checkbox input "false"
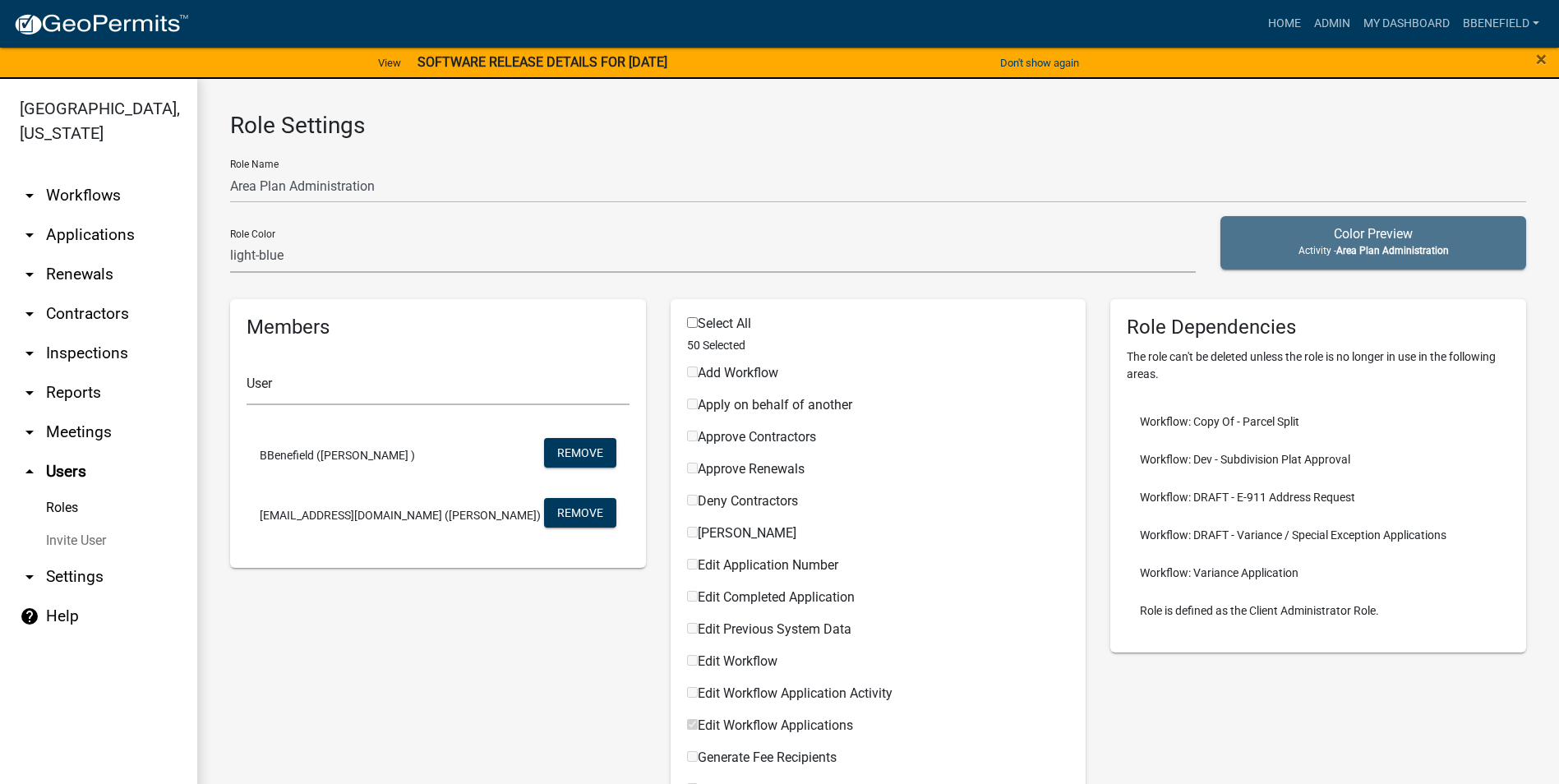
checkbox input "false"
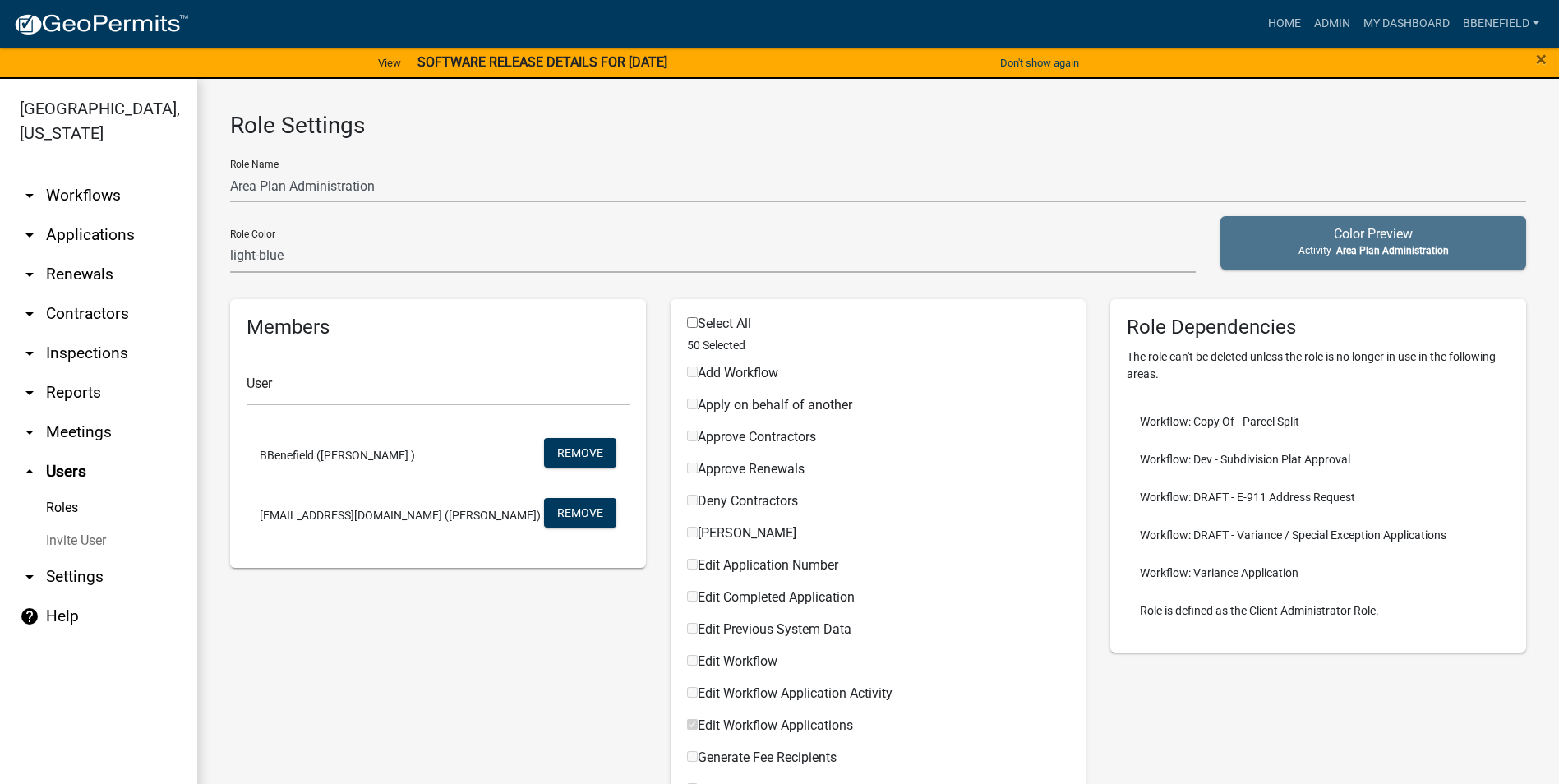
checkbox input "false"
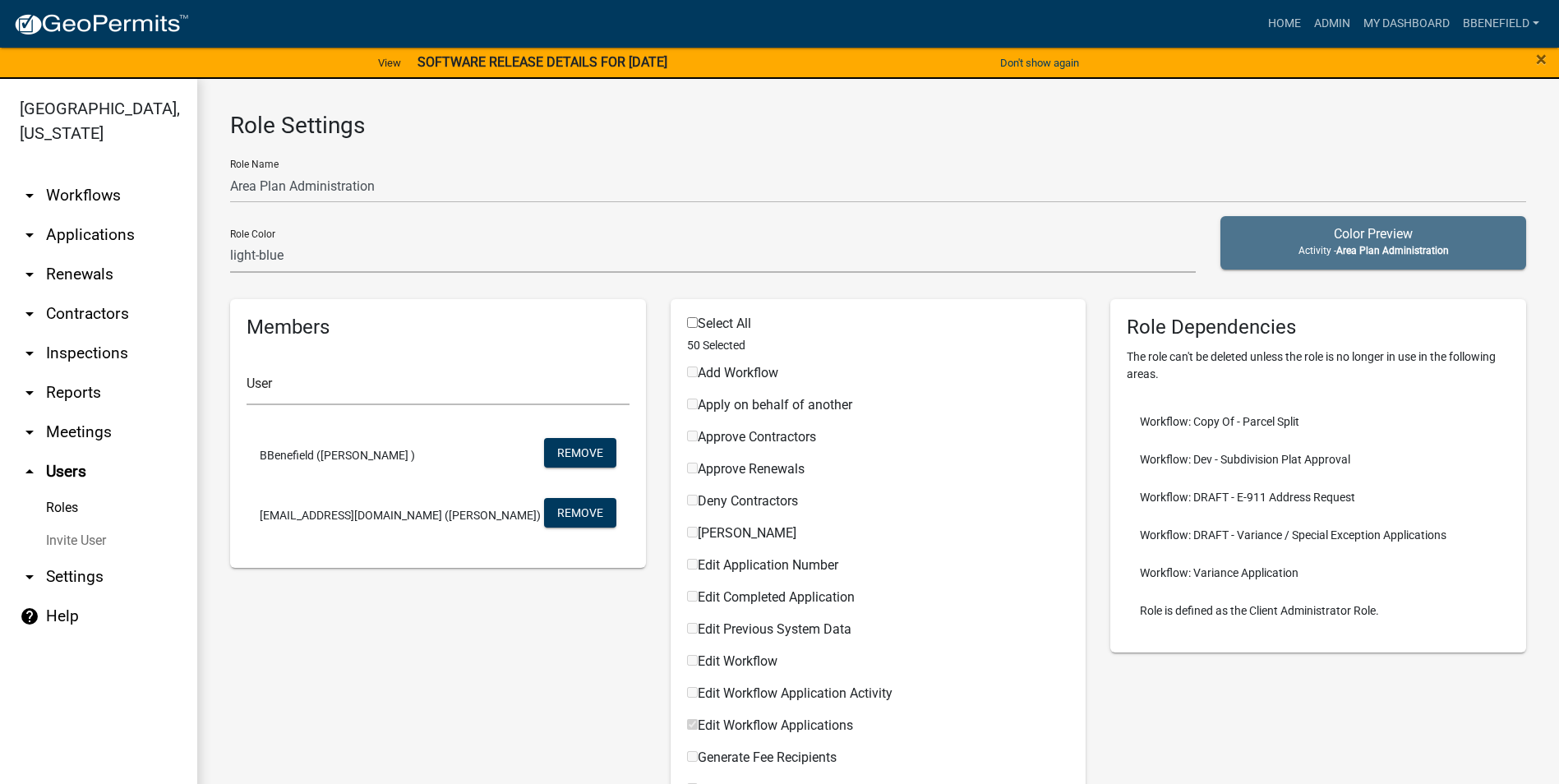
checkbox input "false"
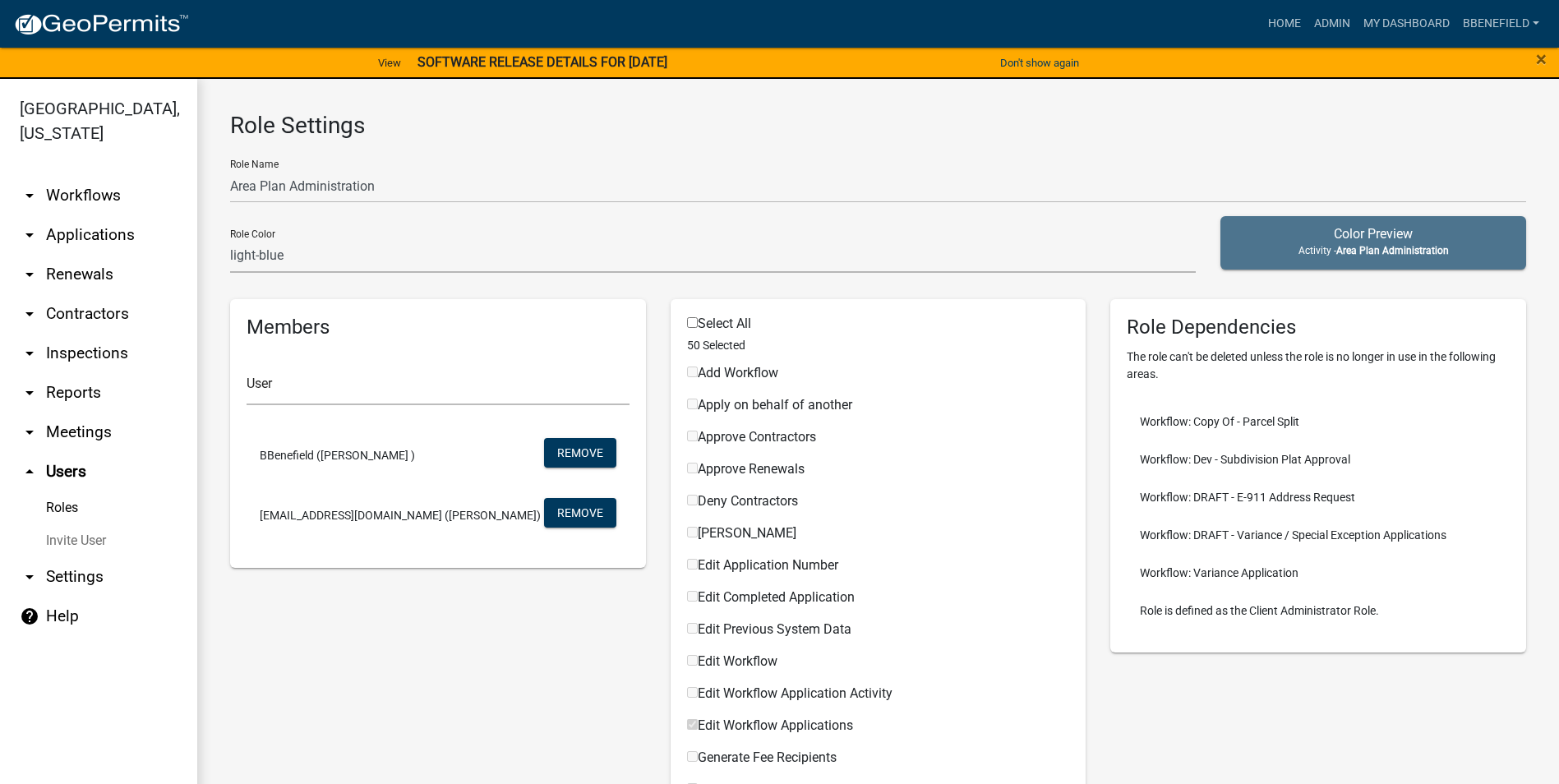
checkbox input "false"
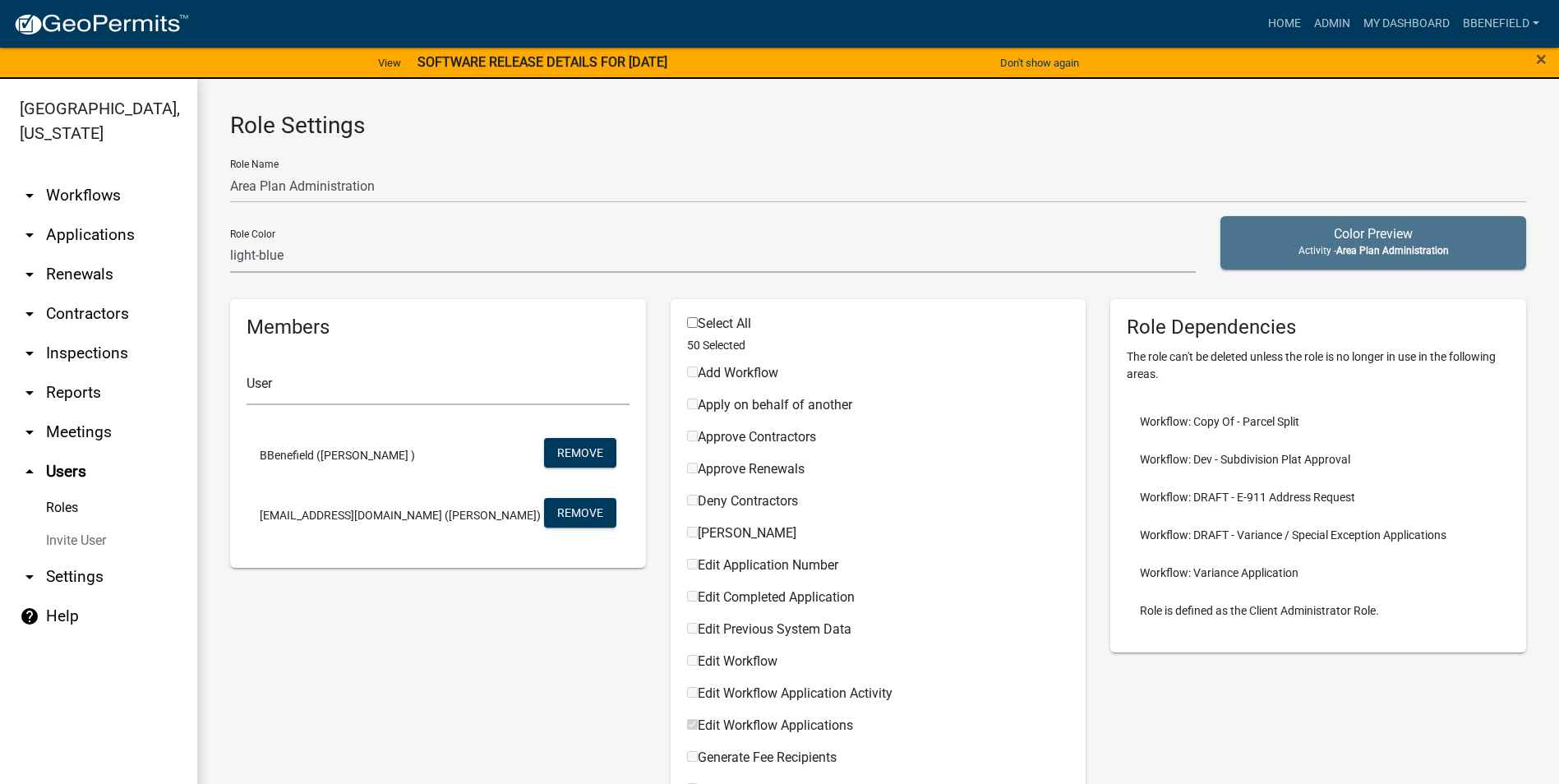
checkbox input "false"
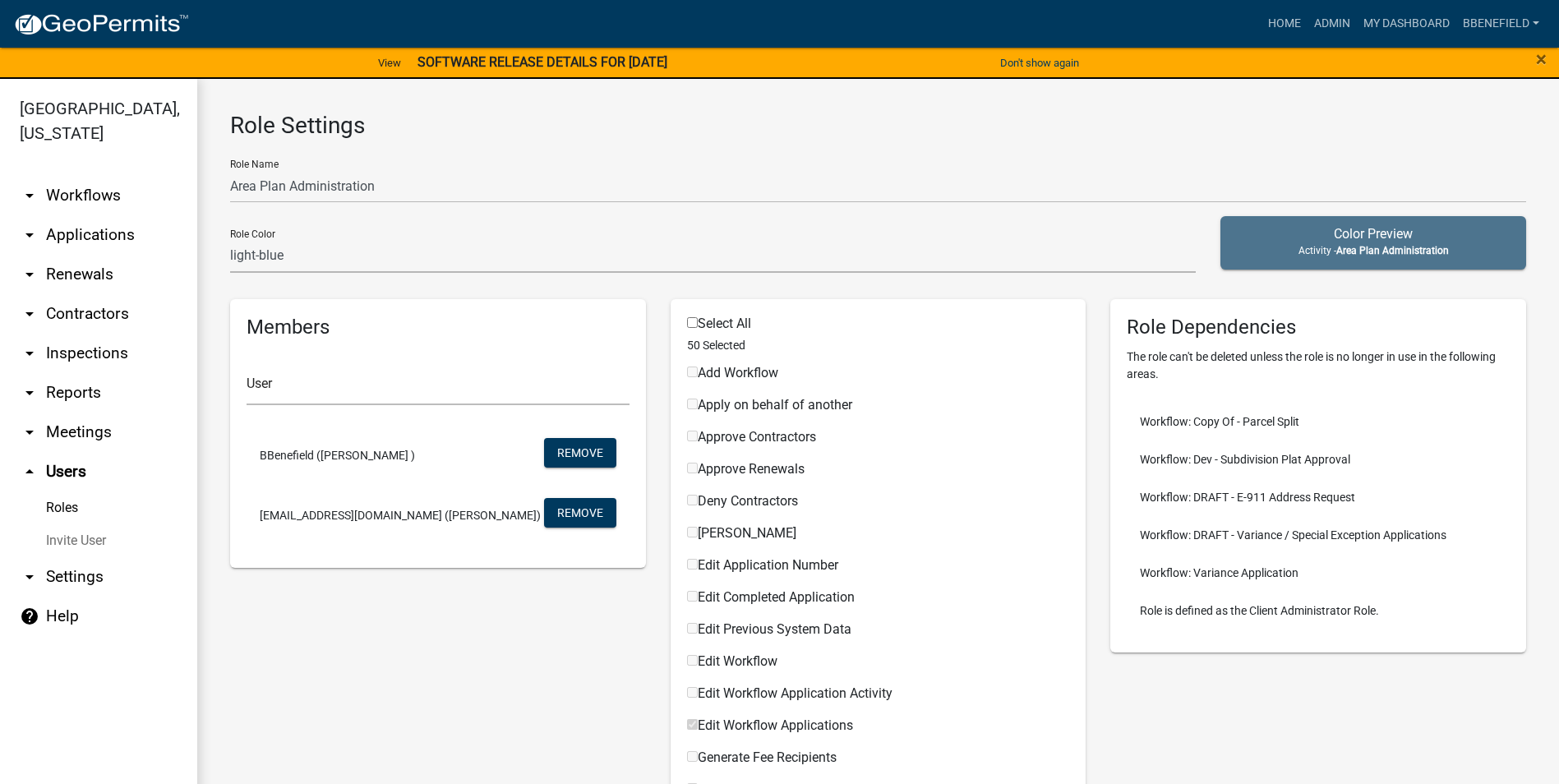
checkbox input "false"
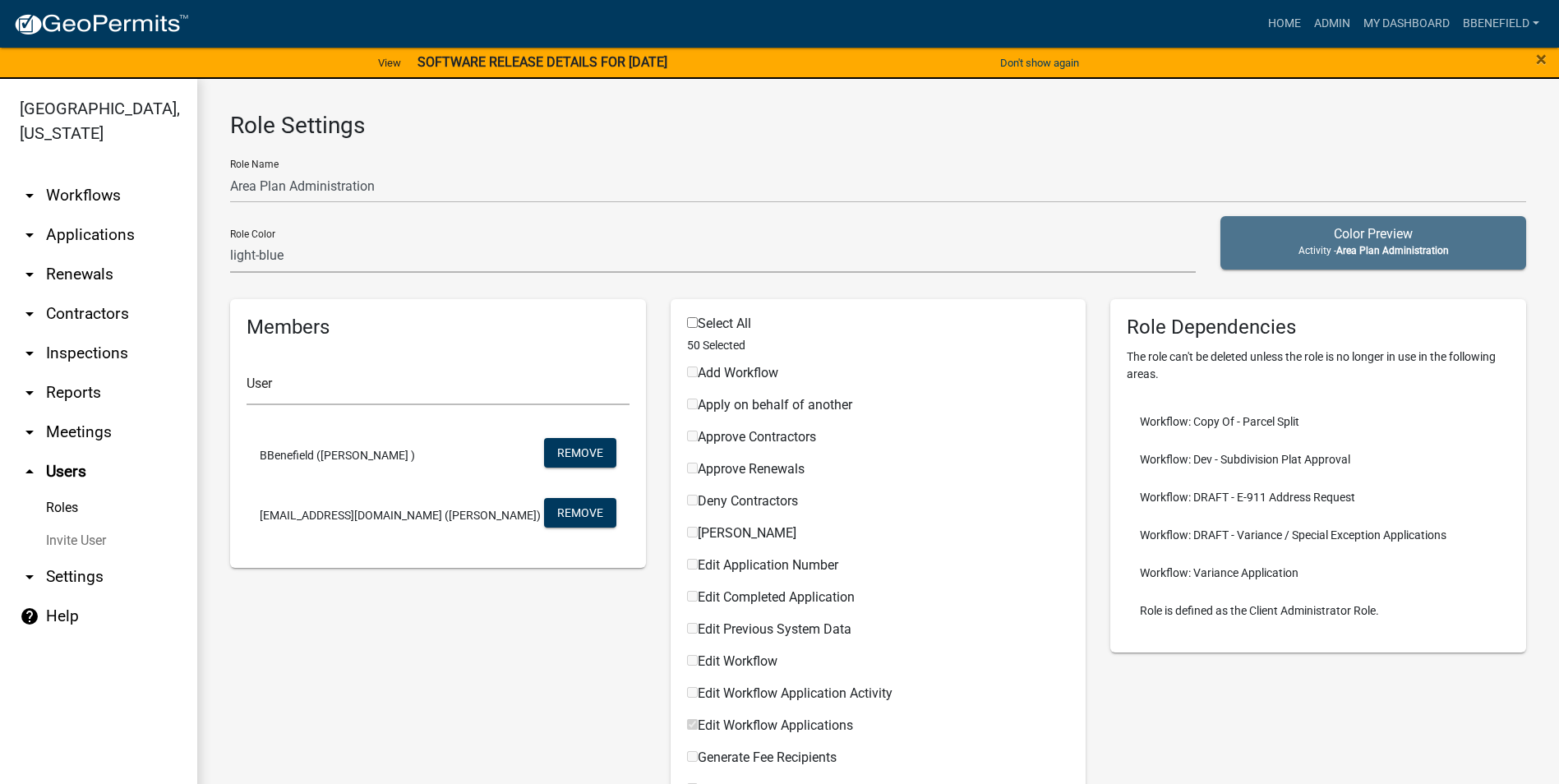
checkbox input "false"
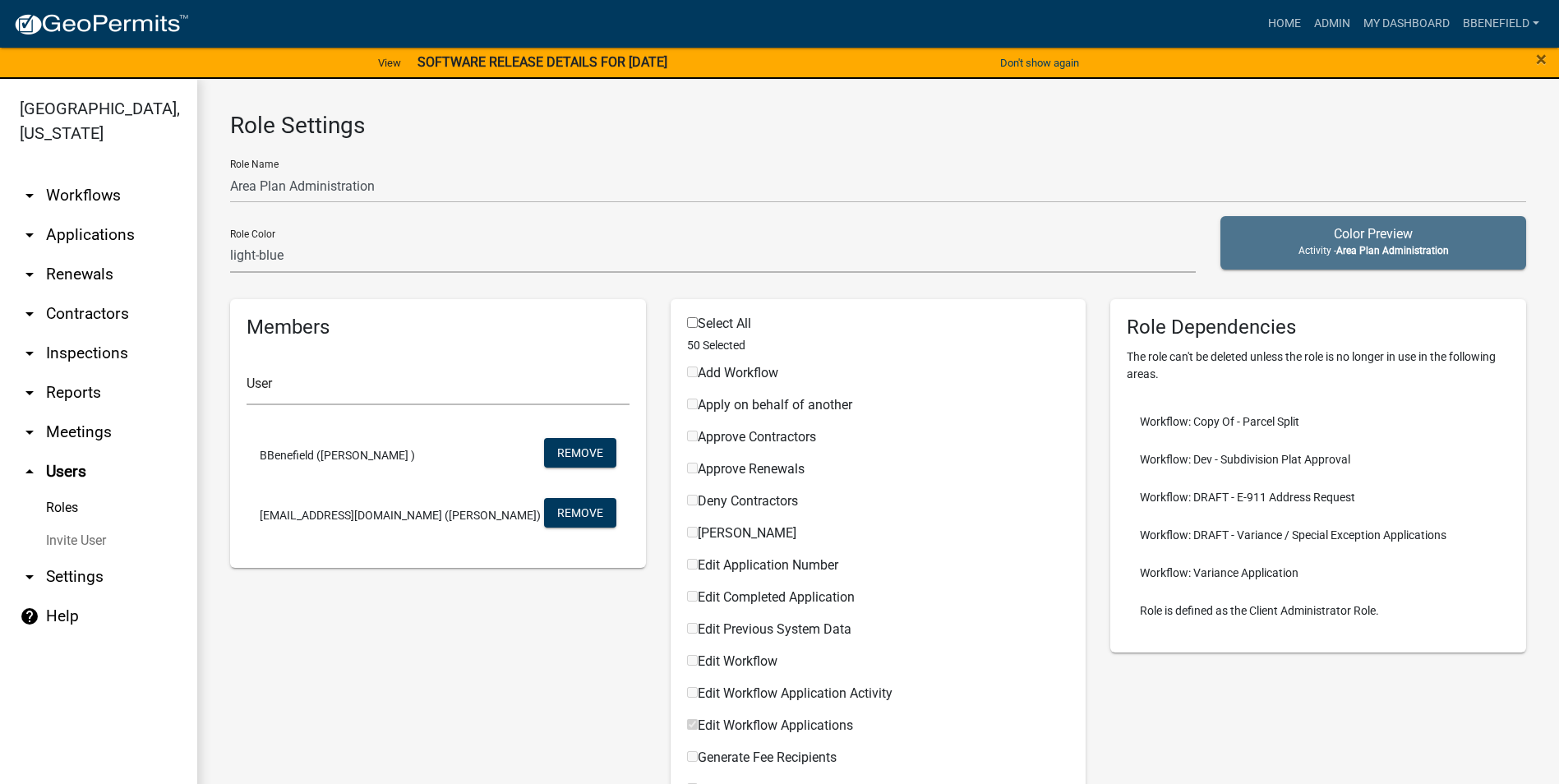
checkbox input "false"
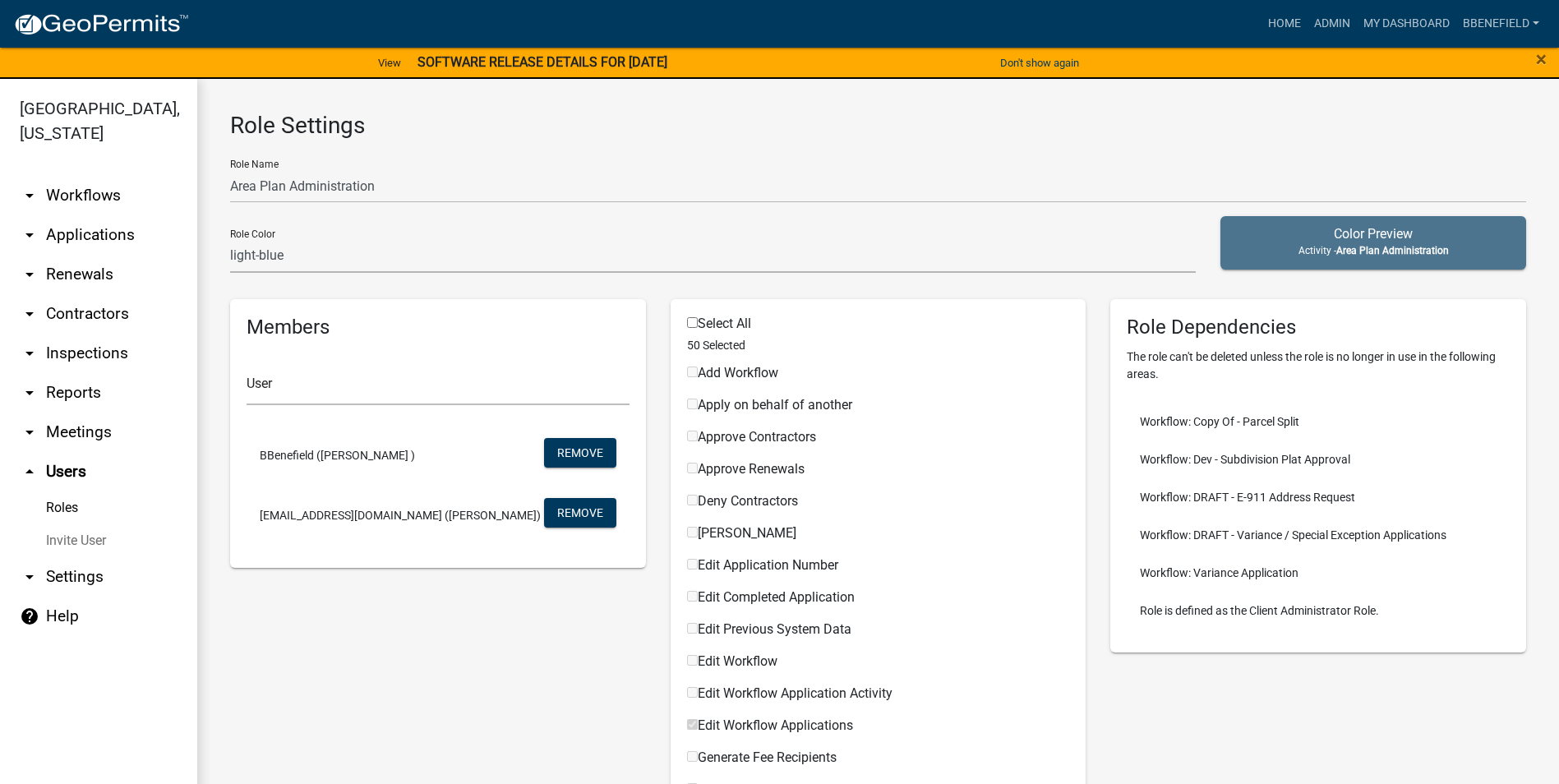
checkbox input "false"
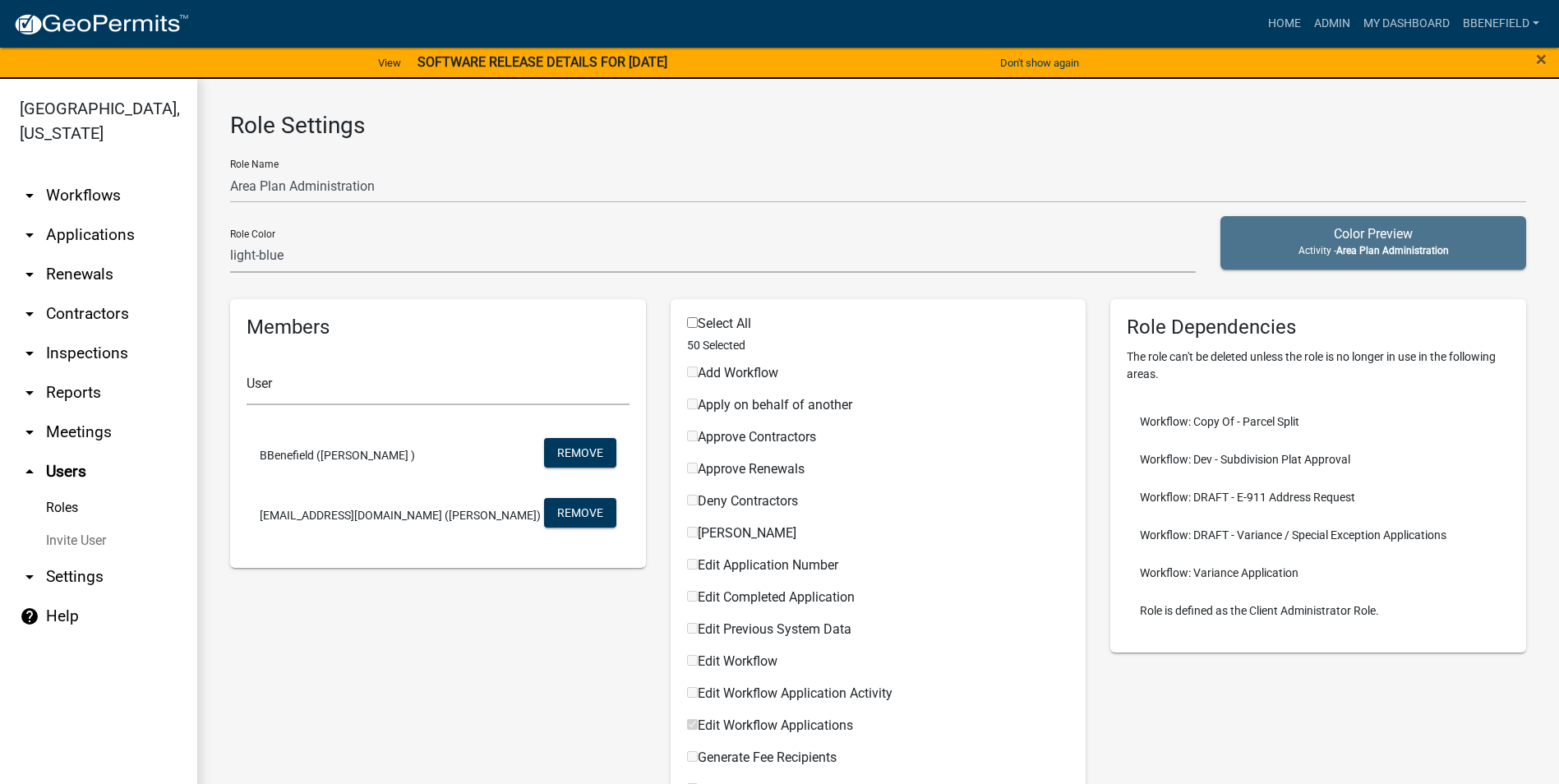
checkbox input "false"
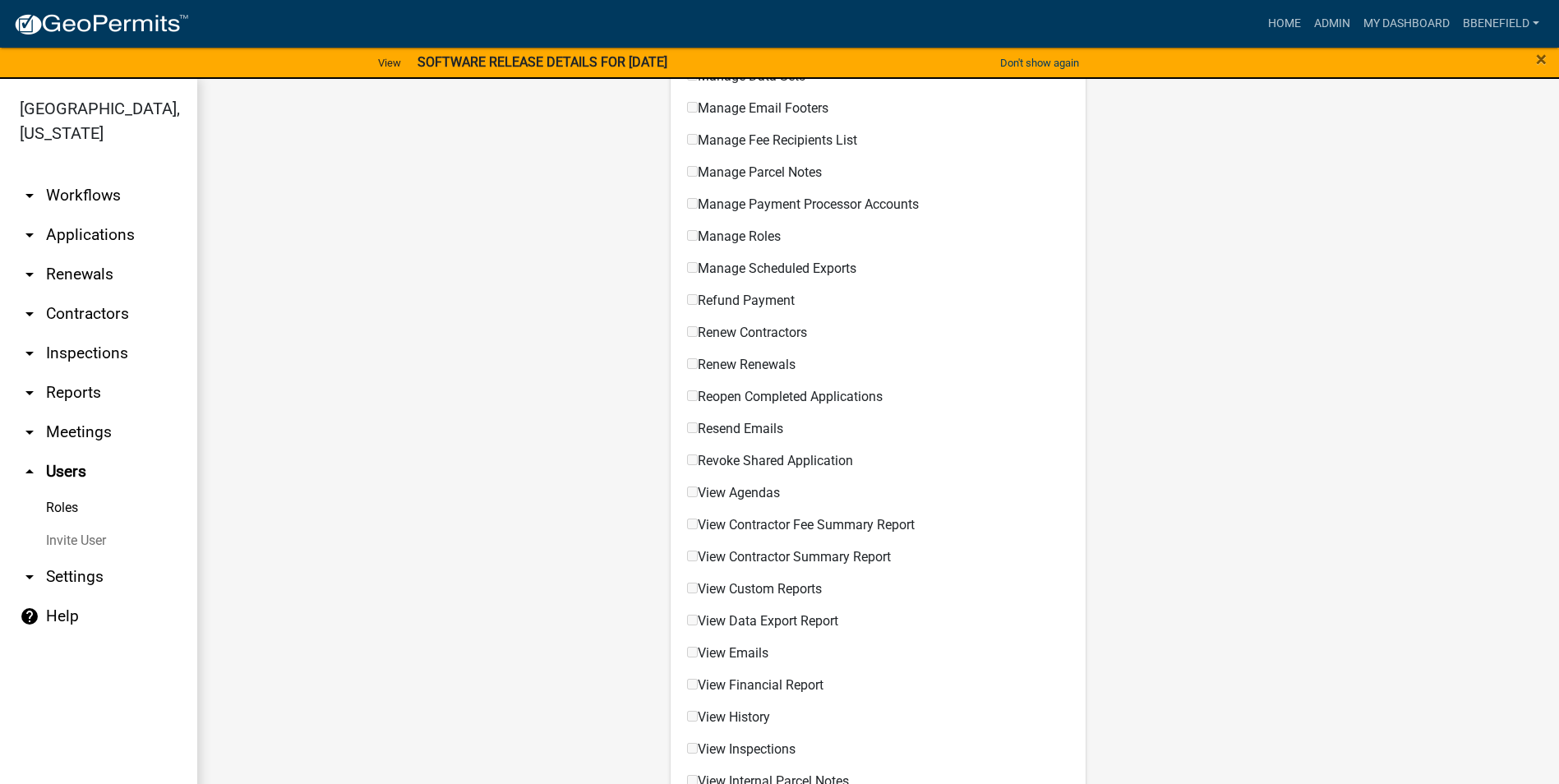
scroll to position [1263, 0]
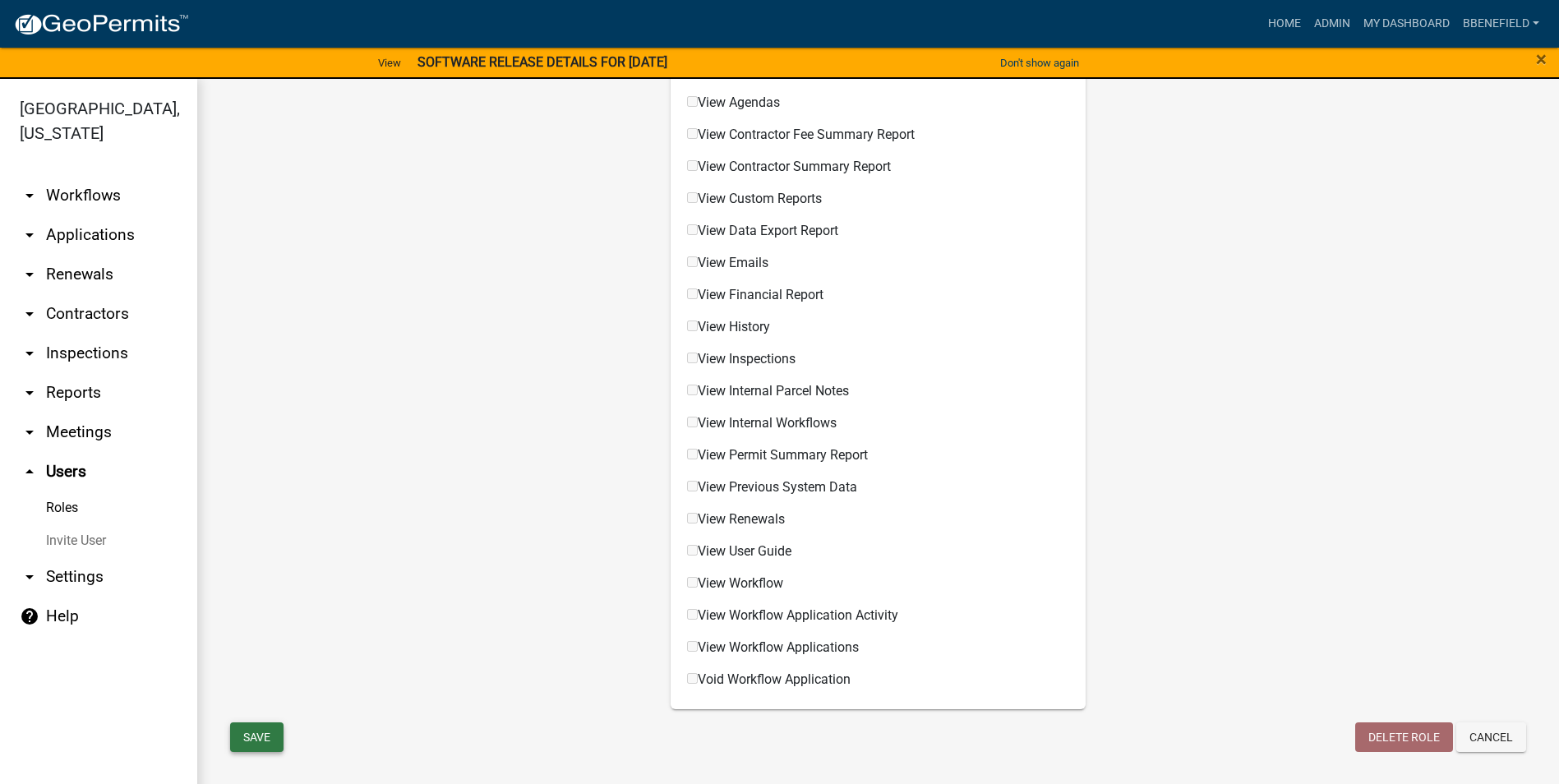
click at [249, 735] on button "Save" at bounding box center [257, 736] width 53 height 29
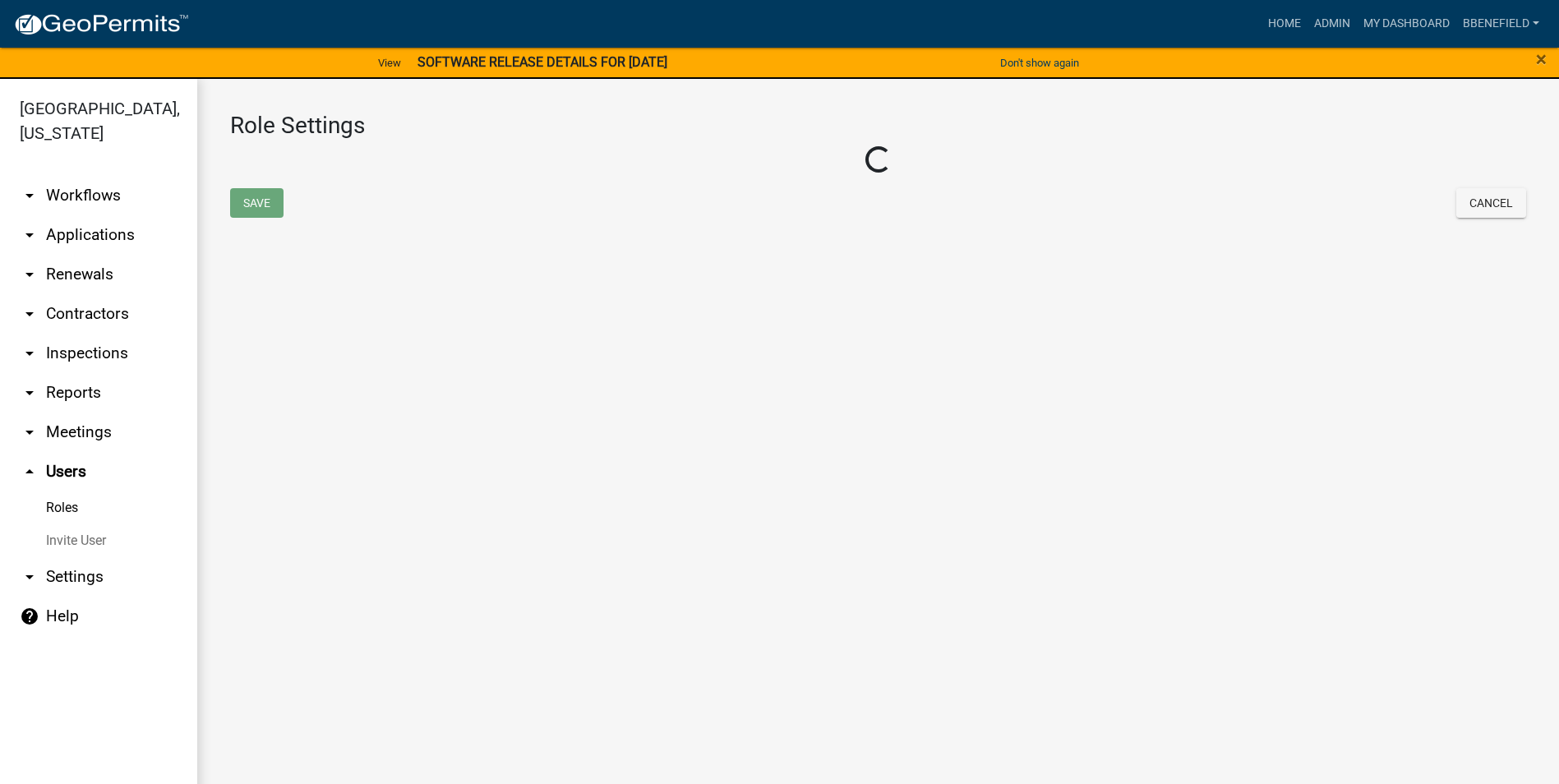
select select "6: light-blue"
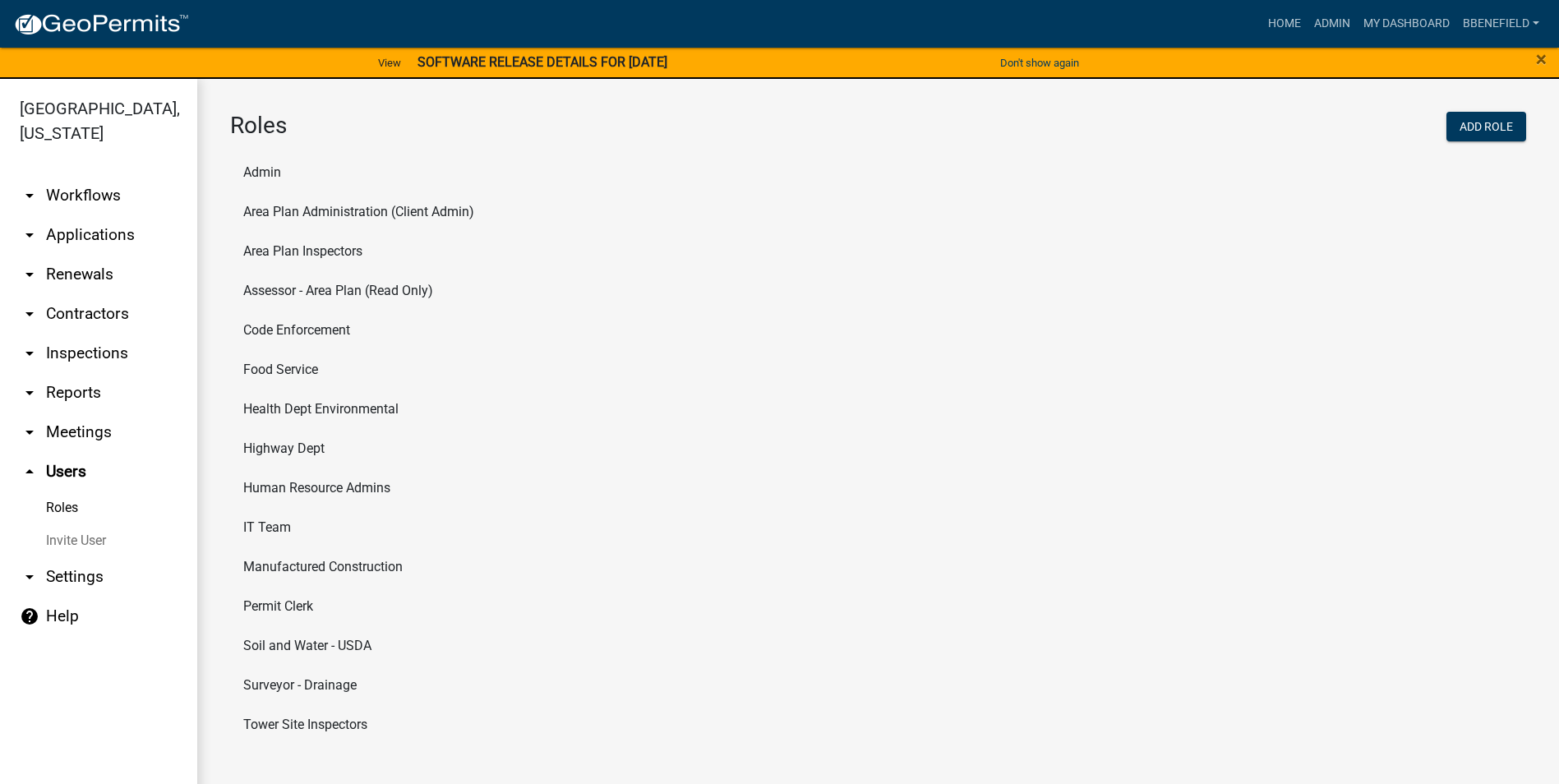
click at [68, 176] on link "arrow_drop_down Workflows" at bounding box center [98, 195] width 197 height 39
